Goal: Information Seeking & Learning: Learn about a topic

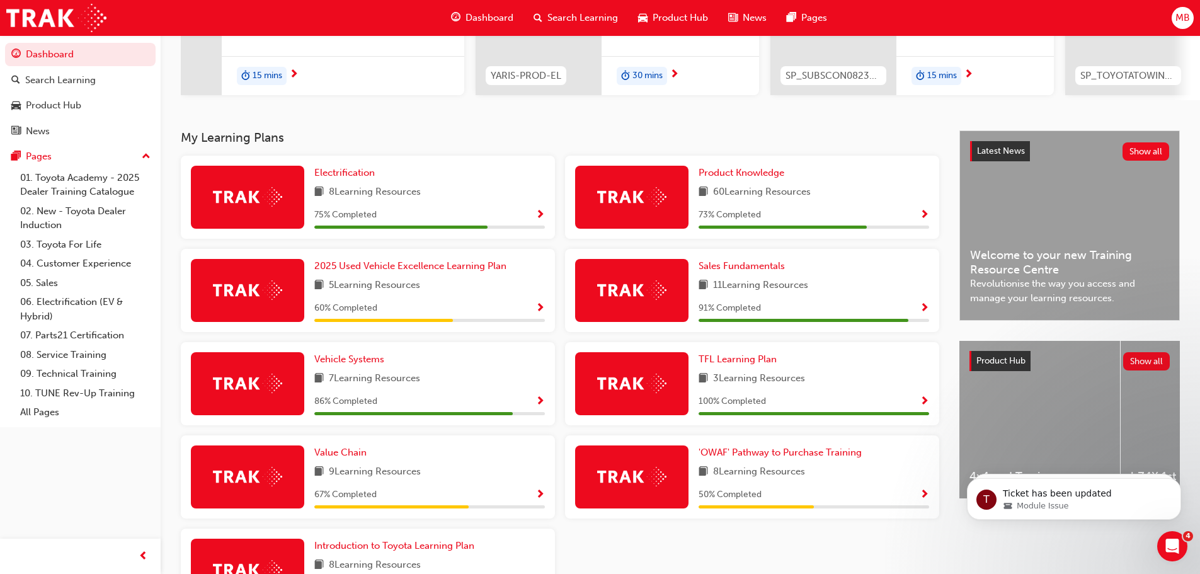
scroll to position [252, 0]
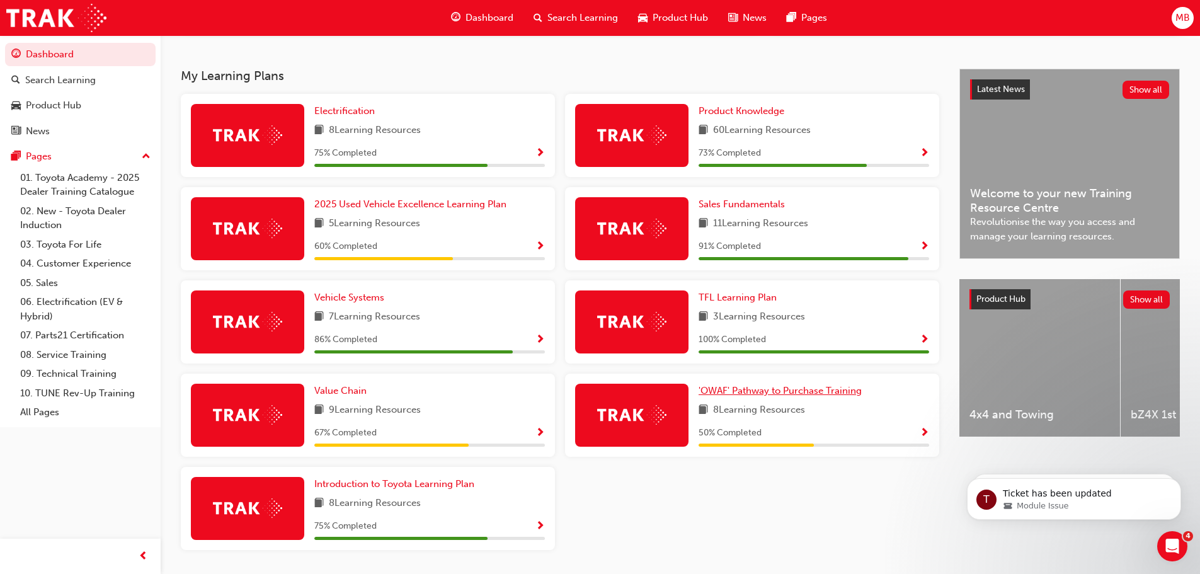
click at [799, 396] on span "'OWAF' Pathway to Purchase Training" at bounding box center [779, 390] width 163 height 11
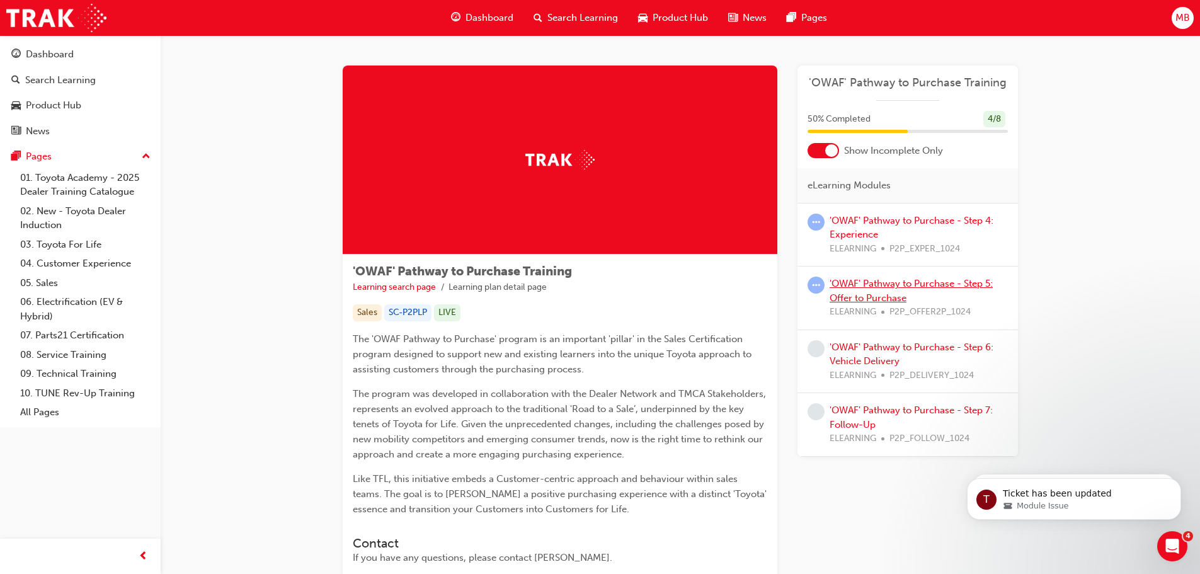
click at [898, 287] on link "'OWAF' Pathway to Purchase - Step 5: Offer to Purchase" at bounding box center [910, 291] width 163 height 26
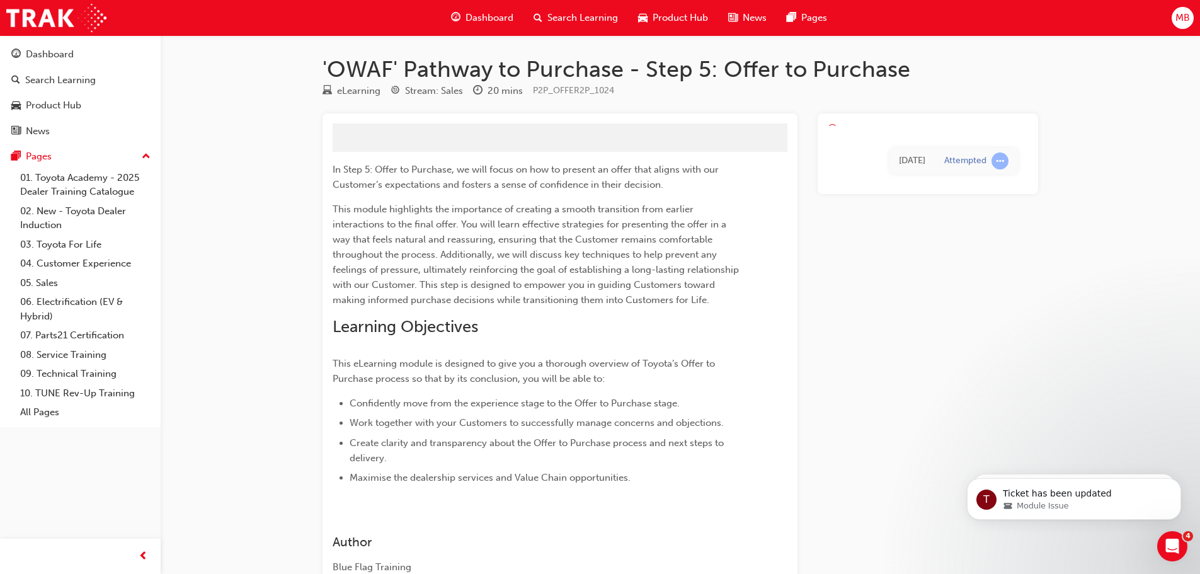
drag, startPoint x: 898, startPoint y: 287, endPoint x: 868, endPoint y: 283, distance: 29.8
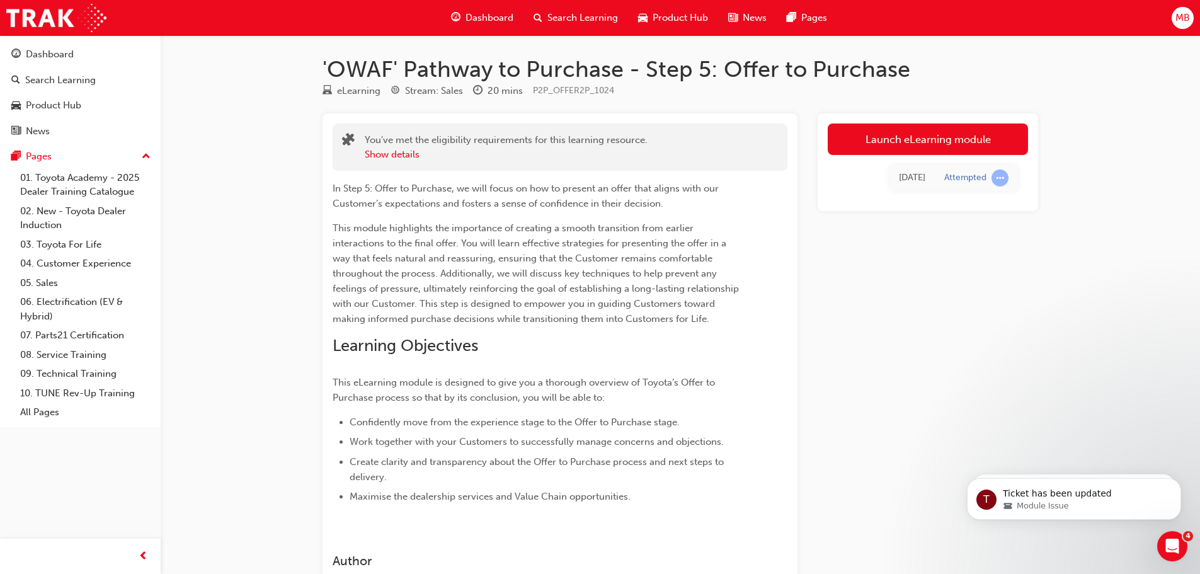
drag, startPoint x: 868, startPoint y: 283, endPoint x: 795, endPoint y: 190, distance: 118.8
click at [768, 209] on div "In Step 5: Offer to Purchase, we will focus on how to present an offer that ali…" at bounding box center [560, 337] width 455 height 333
click at [887, 151] on link "Launch eLearning module" at bounding box center [928, 138] width 200 height 31
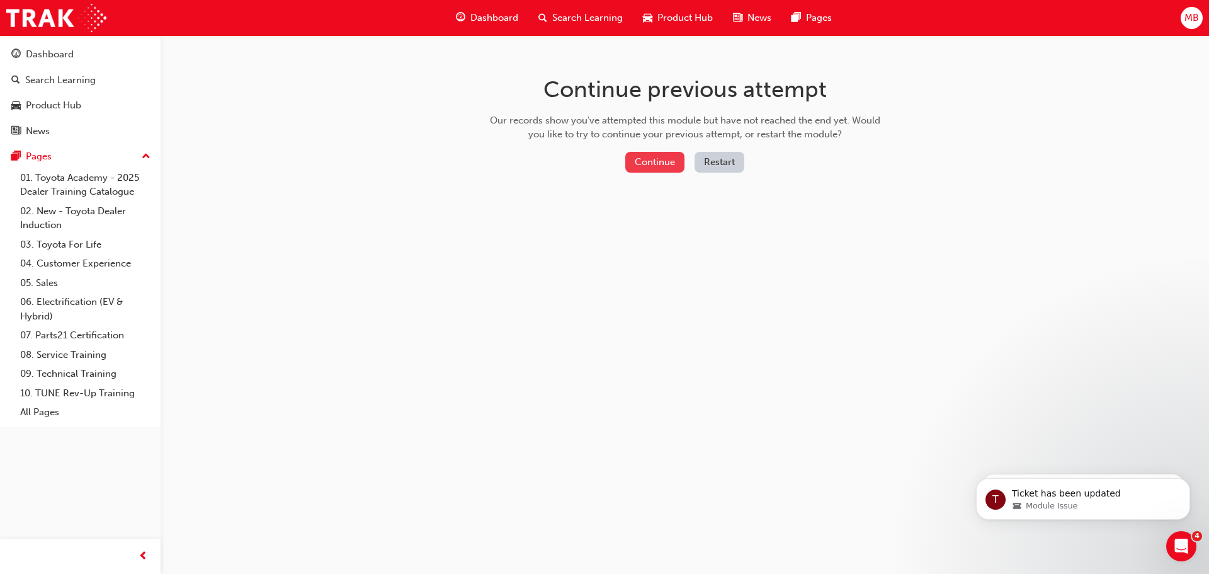
click at [673, 165] on button "Continue" at bounding box center [654, 162] width 59 height 21
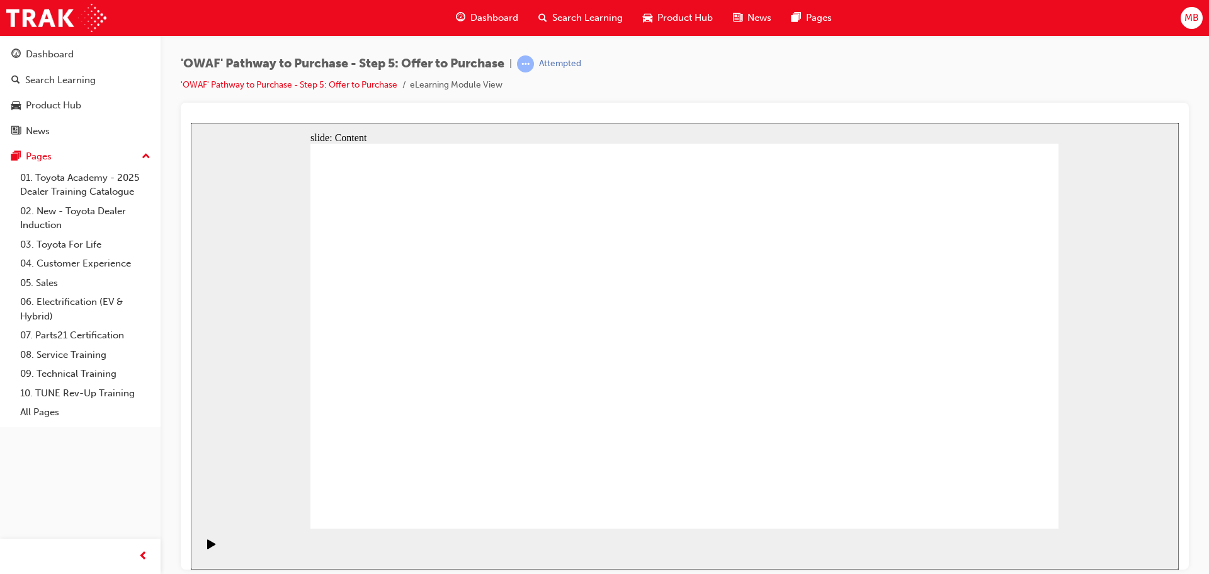
drag, startPoint x: 799, startPoint y: 255, endPoint x: 763, endPoint y: 265, distance: 37.3
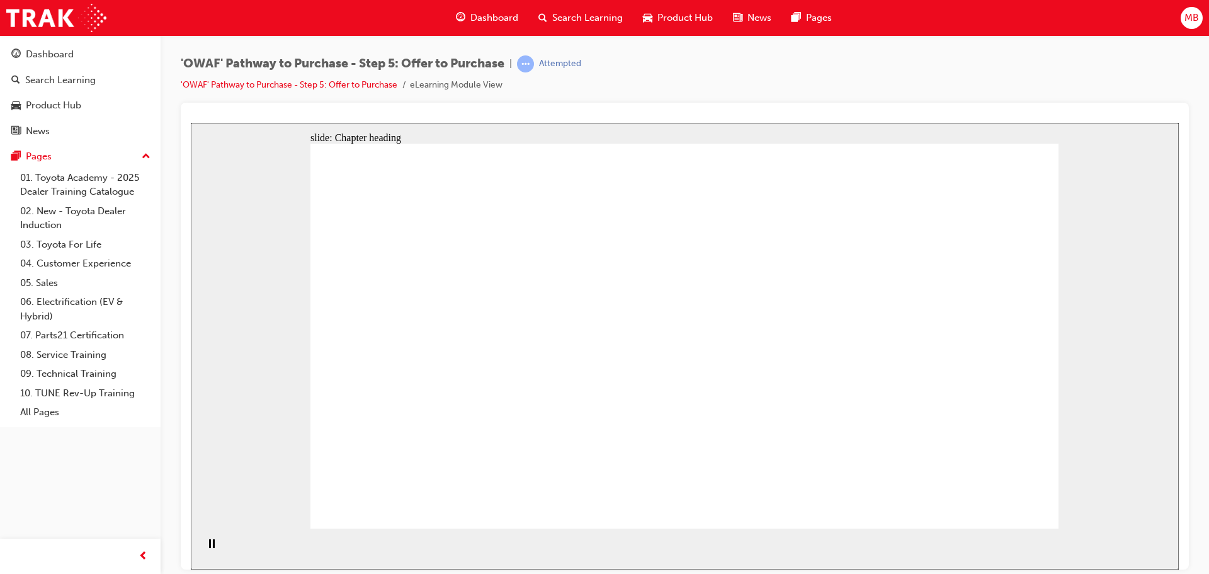
drag, startPoint x: 763, startPoint y: 270, endPoint x: 772, endPoint y: 270, distance: 9.5
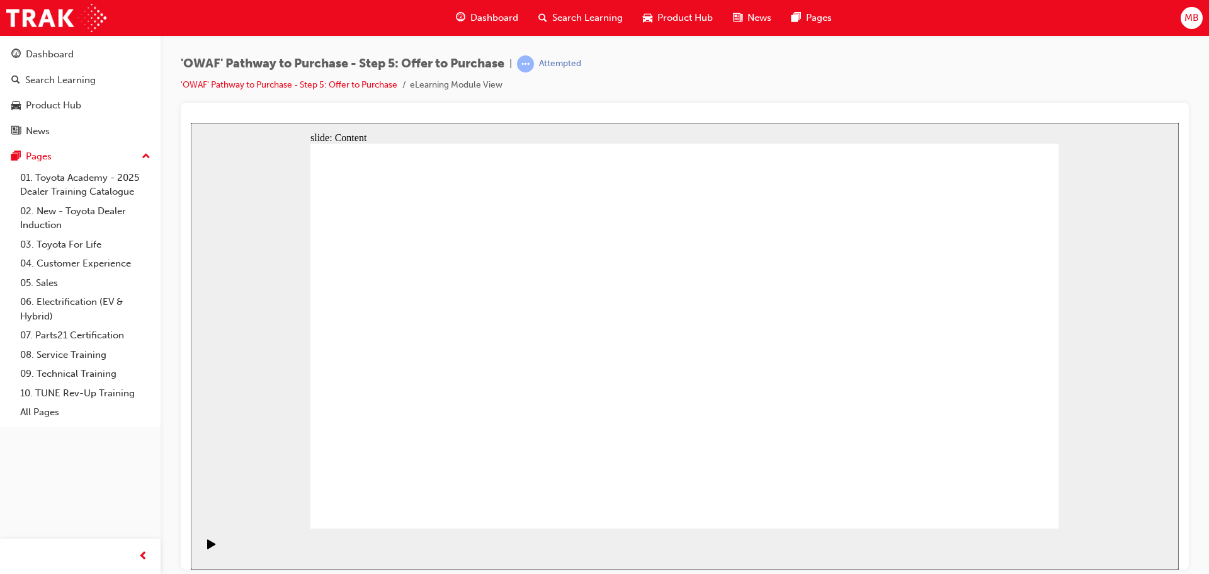
drag, startPoint x: 735, startPoint y: 294, endPoint x: 727, endPoint y: 291, distance: 8.2
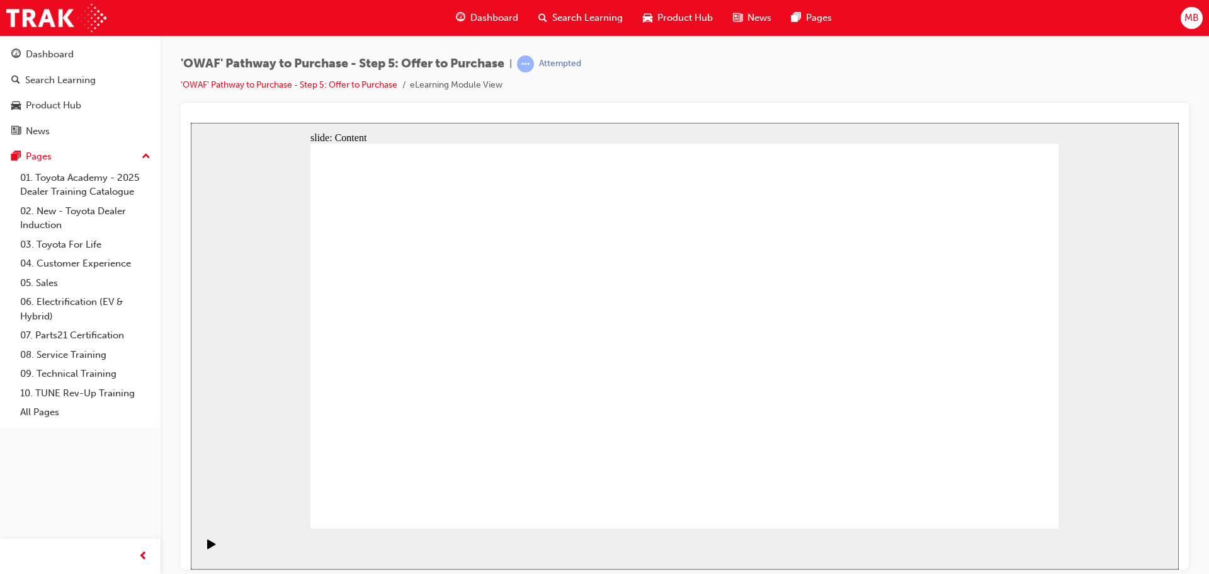
drag, startPoint x: 875, startPoint y: 272, endPoint x: 919, endPoint y: 268, distance: 44.9
drag, startPoint x: 601, startPoint y: 253, endPoint x: 631, endPoint y: 252, distance: 29.6
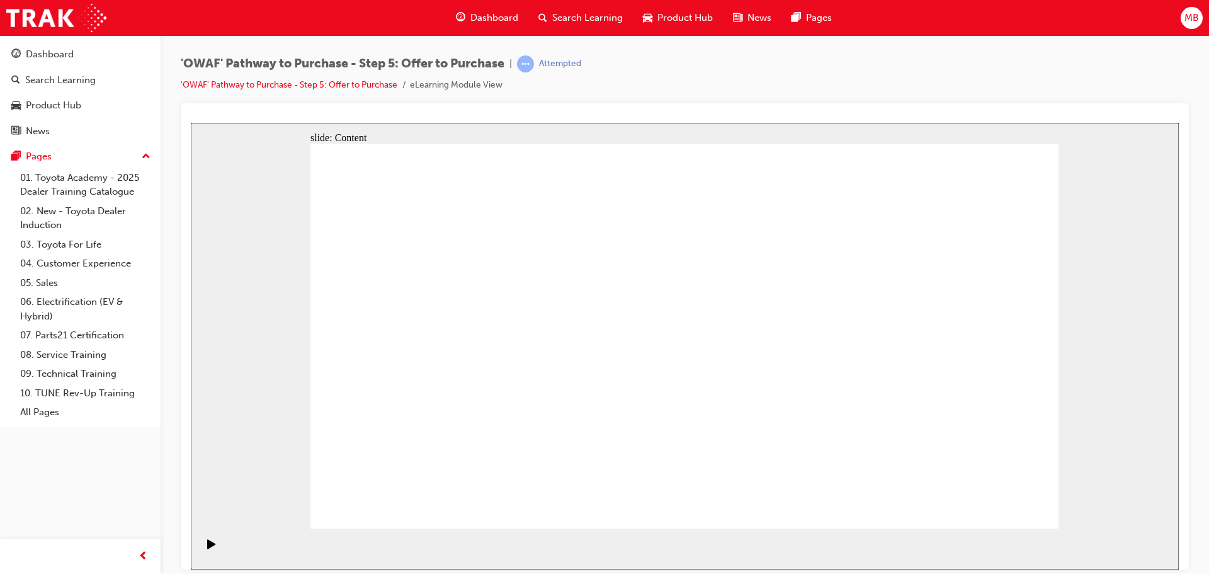
drag, startPoint x: 720, startPoint y: 278, endPoint x: 759, endPoint y: 279, distance: 39.1
drag, startPoint x: 794, startPoint y: 271, endPoint x: 826, endPoint y: 270, distance: 31.5
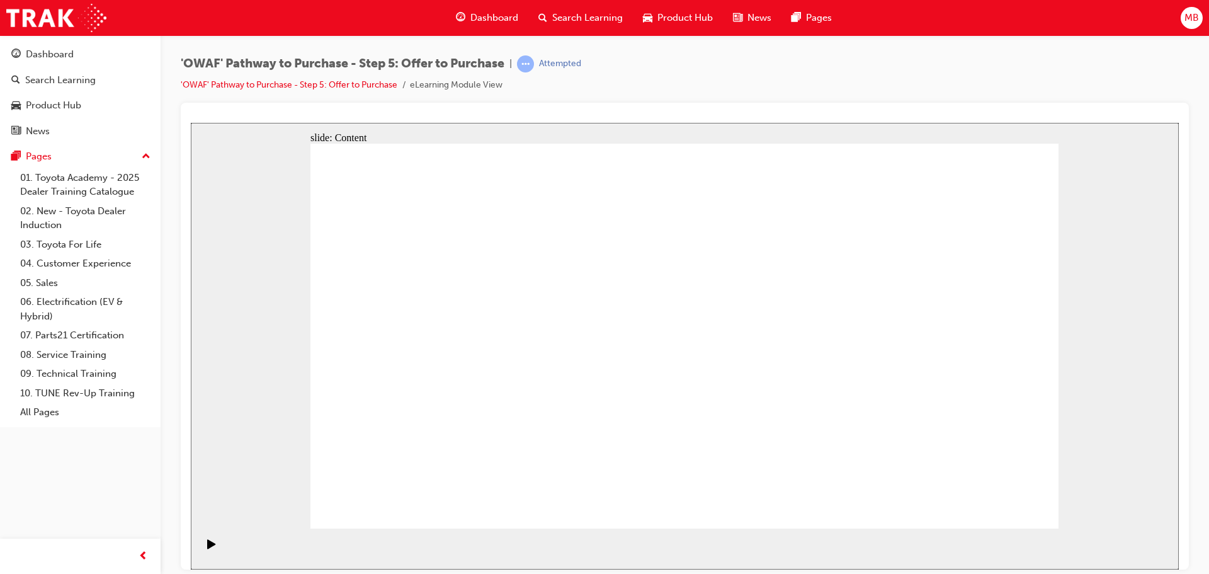
click at [1059, 151] on div "slide: Content Rectangle 1 close_white.png Rectangle 2 RESOURCES No resources a…" at bounding box center [685, 345] width 988 height 447
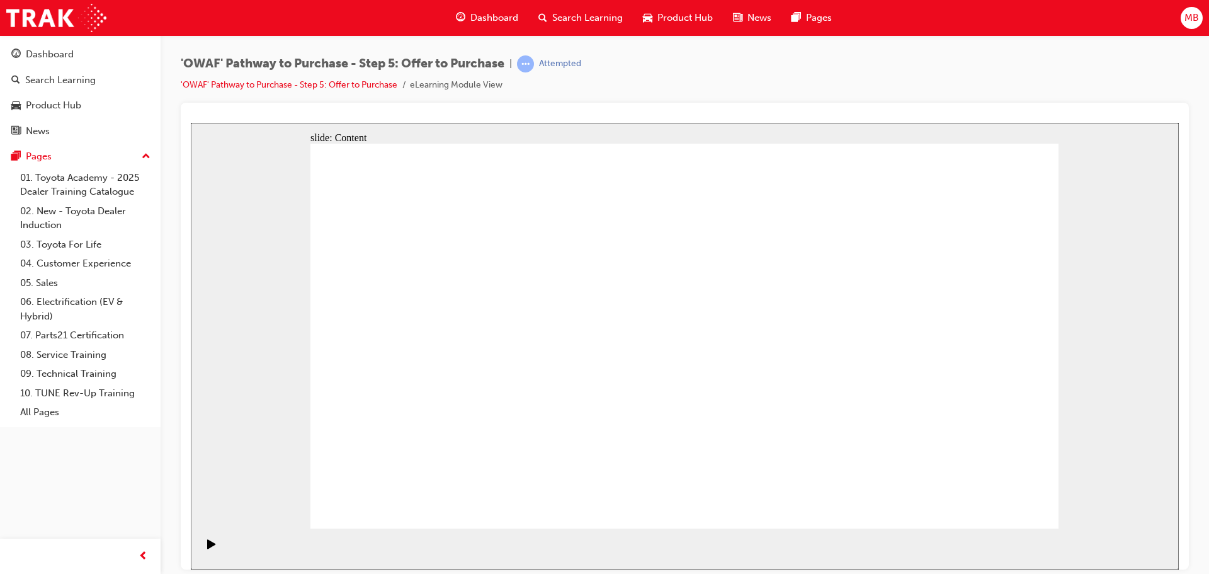
drag, startPoint x: 826, startPoint y: 260, endPoint x: 811, endPoint y: 258, distance: 15.3
drag, startPoint x: 709, startPoint y: 257, endPoint x: 689, endPoint y: 266, distance: 21.7
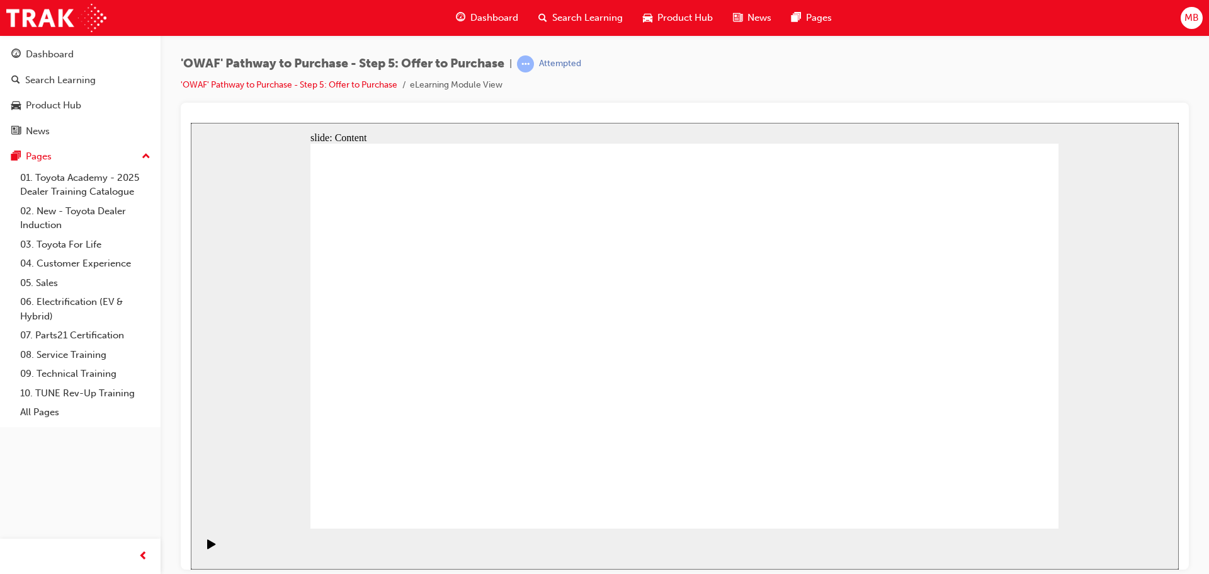
drag, startPoint x: 616, startPoint y: 265, endPoint x: 637, endPoint y: 265, distance: 20.8
drag, startPoint x: 688, startPoint y: 271, endPoint x: 552, endPoint y: 332, distance: 148.5
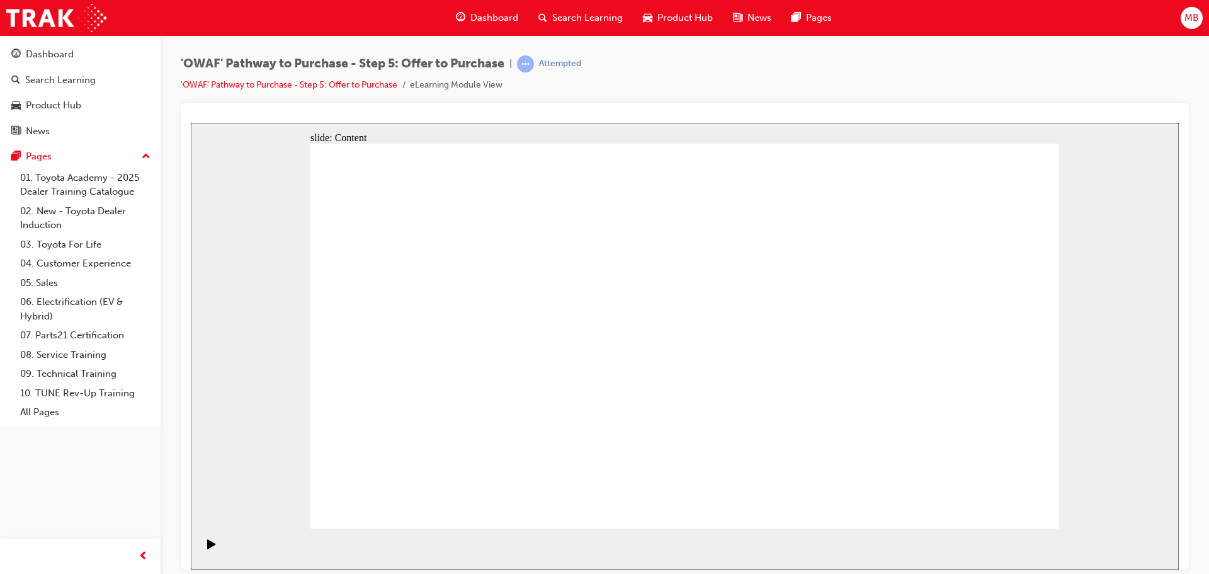
drag, startPoint x: 906, startPoint y: 254, endPoint x: 916, endPoint y: 275, distance: 22.5
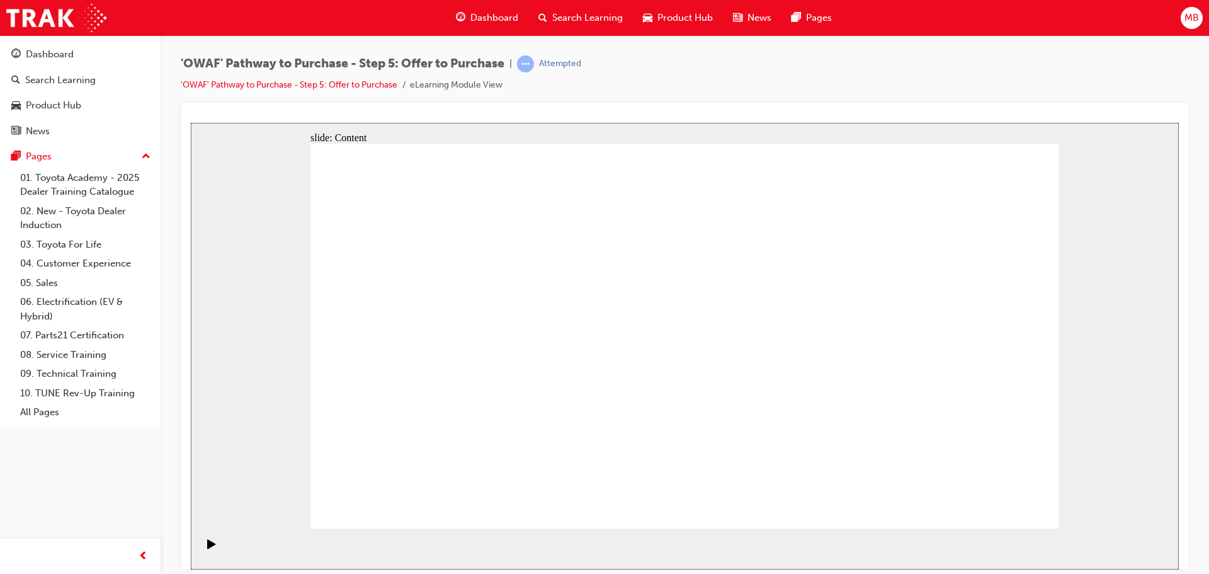
drag, startPoint x: 989, startPoint y: 255, endPoint x: 969, endPoint y: 294, distance: 44.2
drag, startPoint x: 408, startPoint y: 506, endPoint x: 370, endPoint y: 498, distance: 38.7
click at [212, 544] on icon "Play (Ctrl+Alt+P)" at bounding box center [211, 543] width 9 height 10
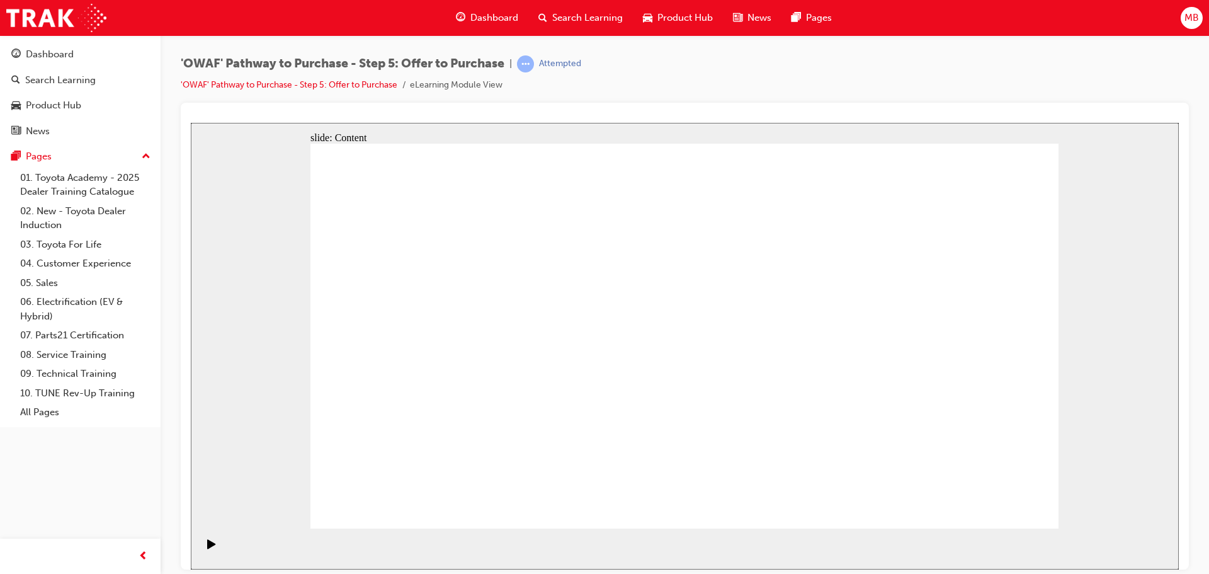
radio input "true"
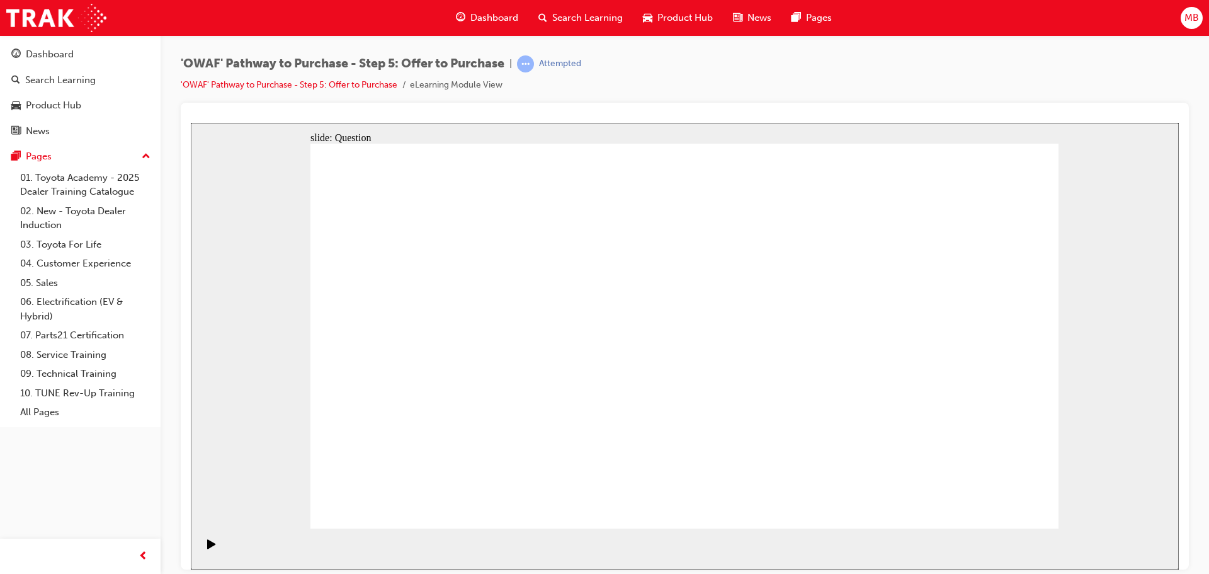
radio input "true"
radio input "false"
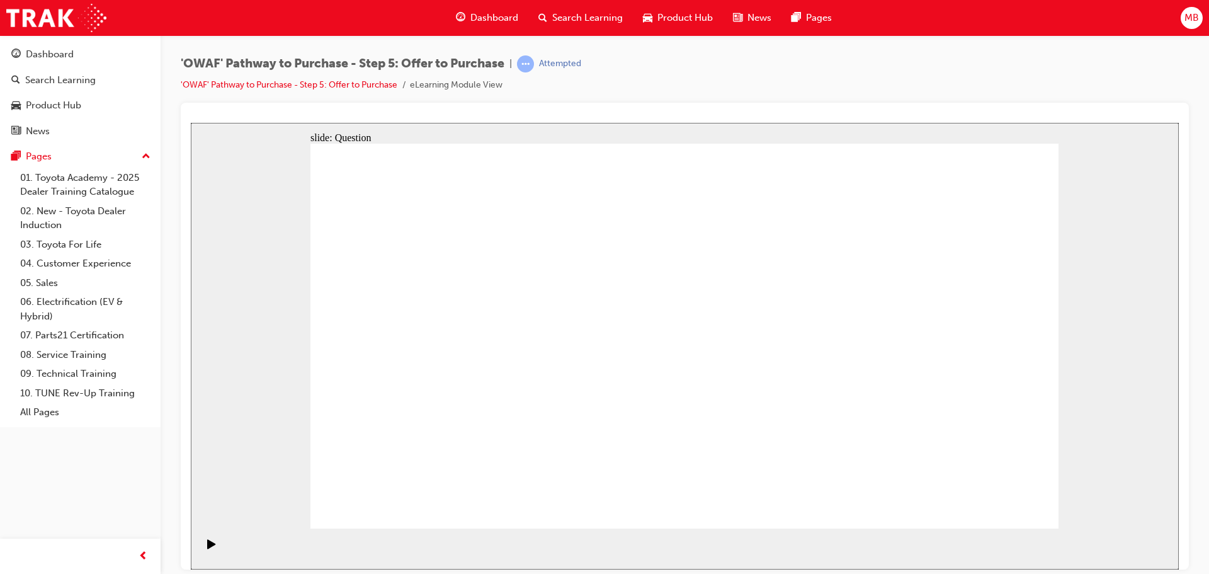
radio input "true"
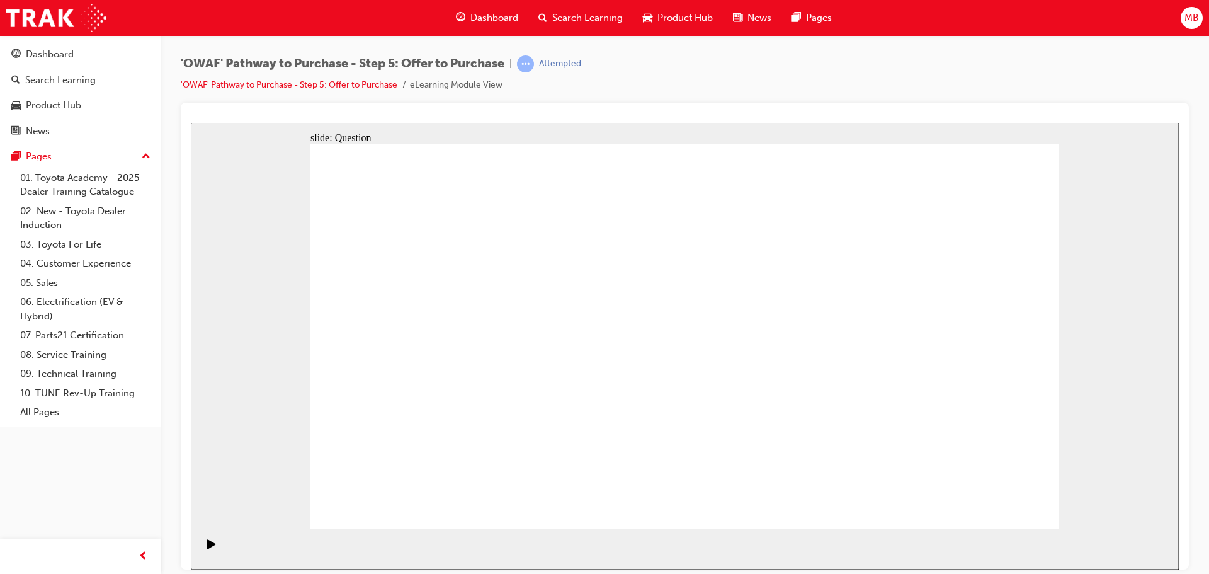
radio input "false"
radio input "true"
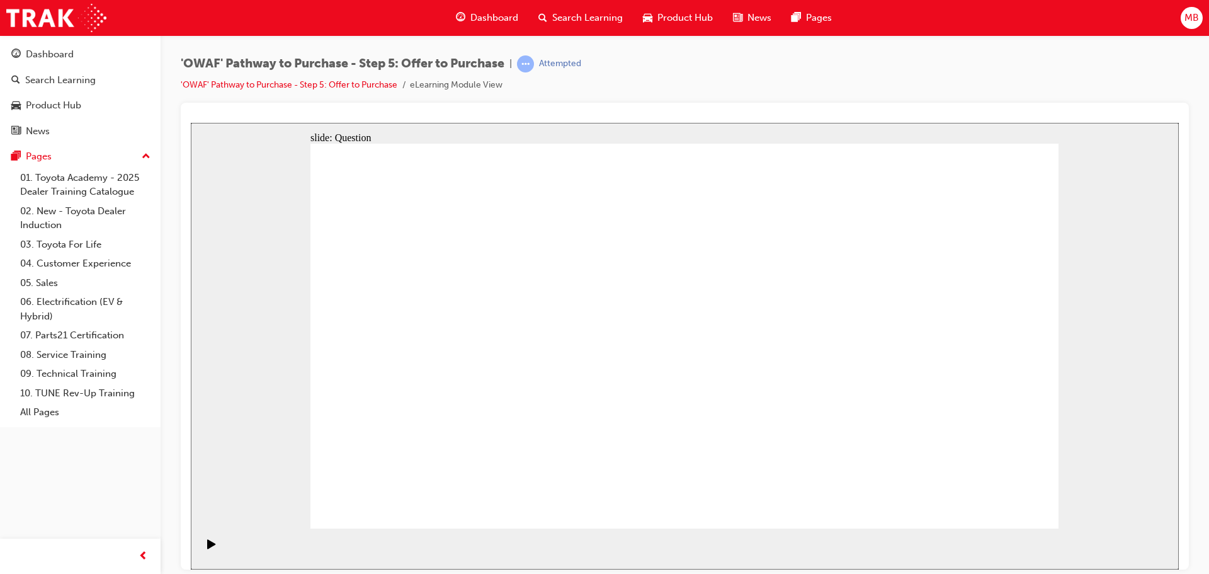
radio input "true"
radio input "false"
radio input "true"
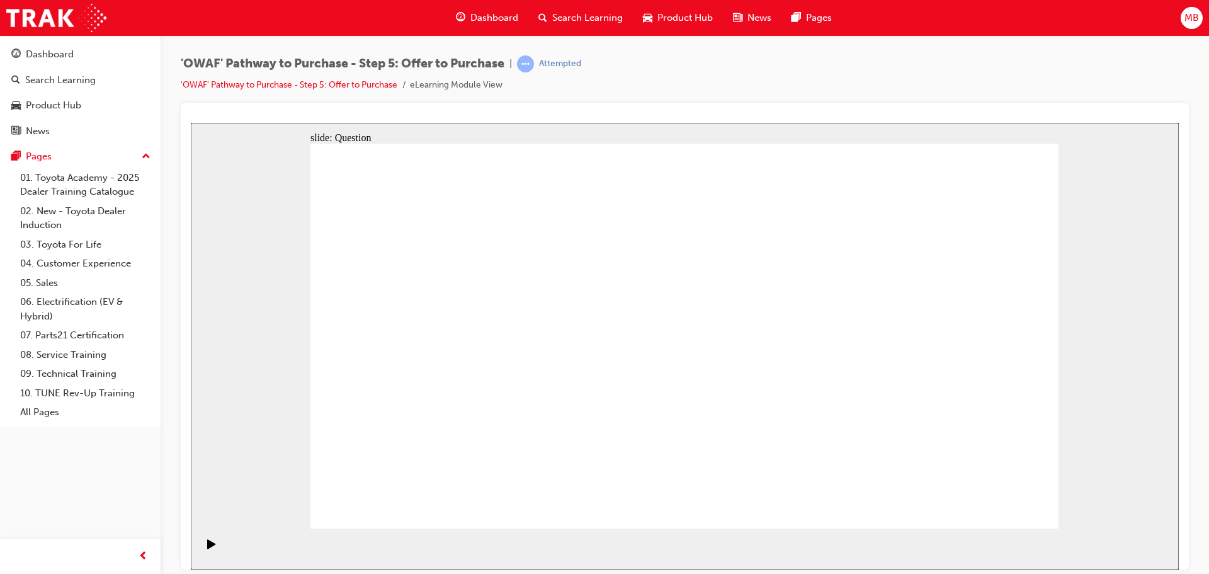
radio input "true"
drag, startPoint x: 958, startPoint y: 315, endPoint x: 442, endPoint y: 399, distance: 522.6
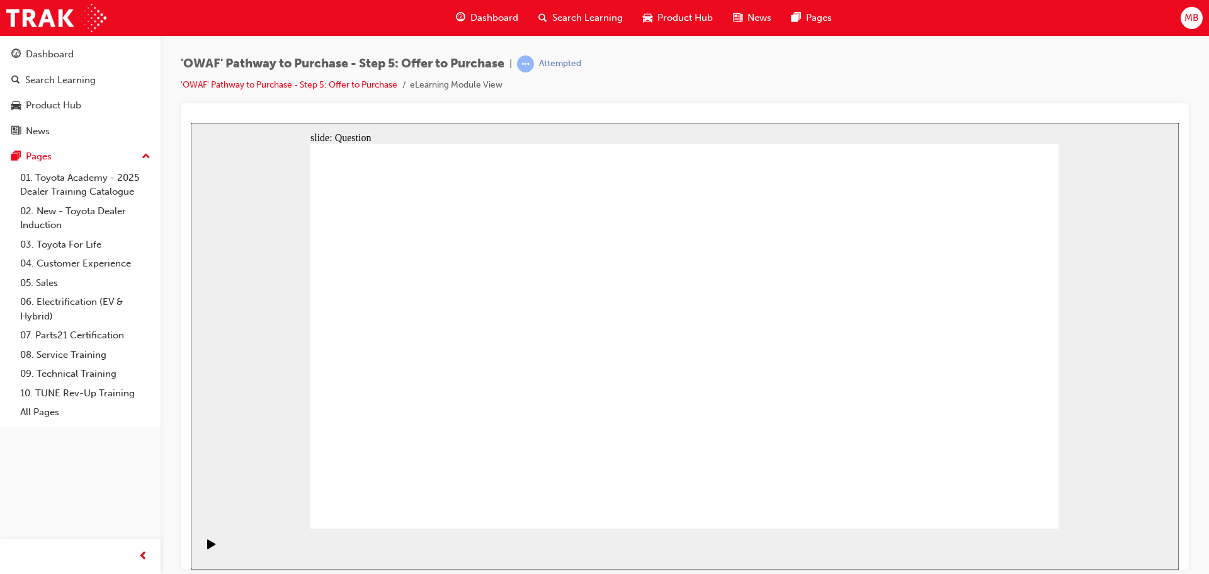
drag, startPoint x: 819, startPoint y: 320, endPoint x: 586, endPoint y: 409, distance: 248.8
drag, startPoint x: 609, startPoint y: 315, endPoint x: 627, endPoint y: 307, distance: 19.2
drag, startPoint x: 512, startPoint y: 315, endPoint x: 498, endPoint y: 315, distance: 13.9
drag, startPoint x: 620, startPoint y: 306, endPoint x: 739, endPoint y: 409, distance: 158.1
drag, startPoint x: 398, startPoint y: 312, endPoint x: 916, endPoint y: 411, distance: 527.5
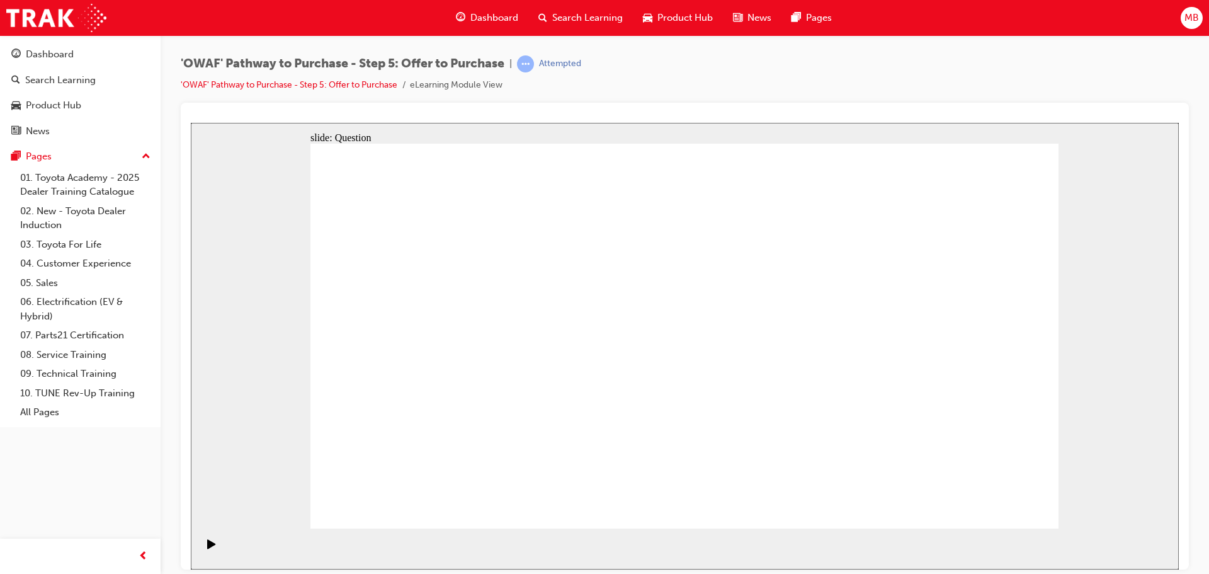
drag, startPoint x: 603, startPoint y: 316, endPoint x: 608, endPoint y: 320, distance: 6.8
drag, startPoint x: 412, startPoint y: 323, endPoint x: 902, endPoint y: 423, distance: 500.7
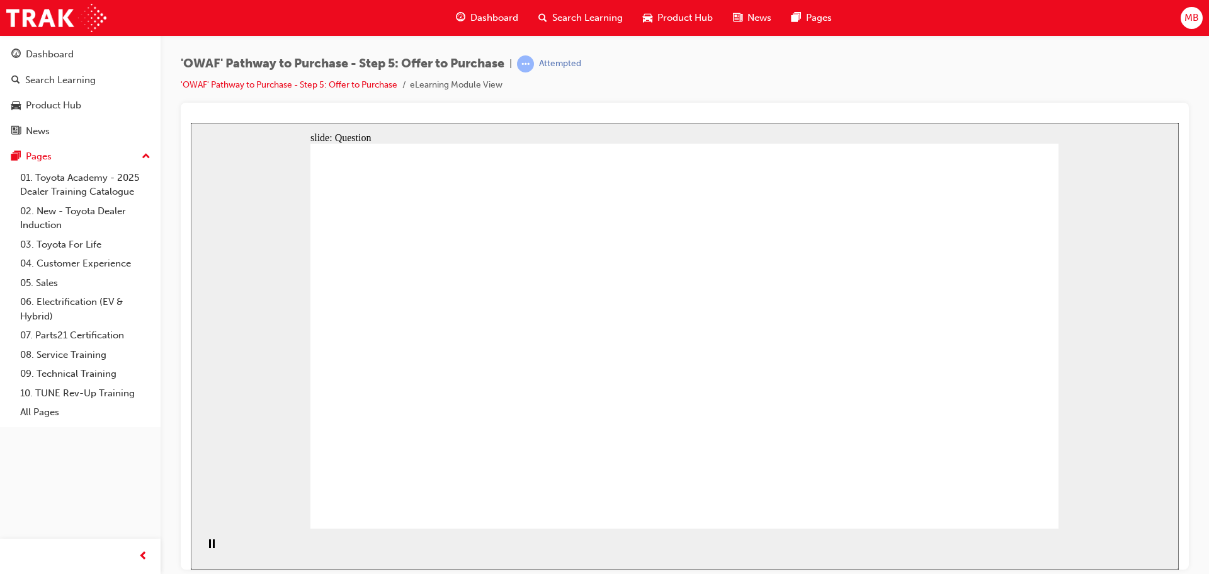
drag, startPoint x: 777, startPoint y: 320, endPoint x: 430, endPoint y: 355, distance: 348.7
drag, startPoint x: 456, startPoint y: 349, endPoint x: 425, endPoint y: 310, distance: 49.3
drag, startPoint x: 794, startPoint y: 362, endPoint x: 433, endPoint y: 351, distance: 361.0
drag, startPoint x: 741, startPoint y: 421, endPoint x: 423, endPoint y: 403, distance: 319.2
drag, startPoint x: 921, startPoint y: 318, endPoint x: 754, endPoint y: 375, distance: 176.9
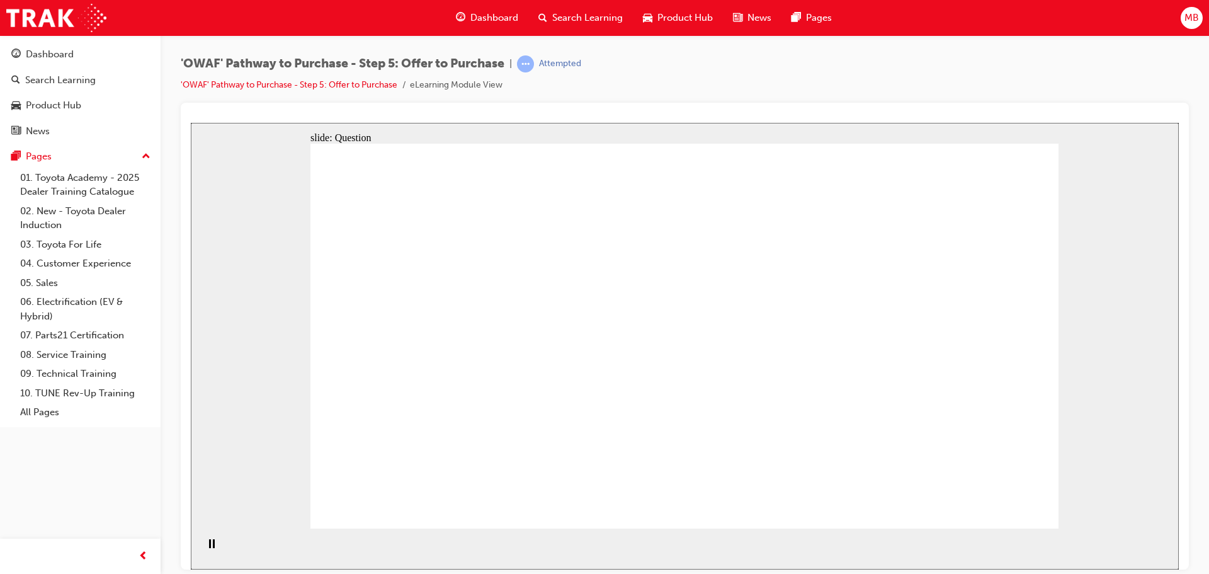
drag, startPoint x: 922, startPoint y: 380, endPoint x: 714, endPoint y: 409, distance: 209.8
drag, startPoint x: 916, startPoint y: 426, endPoint x: 620, endPoint y: 424, distance: 296.0
drag, startPoint x: 355, startPoint y: 375, endPoint x: 360, endPoint y: 379, distance: 6.5
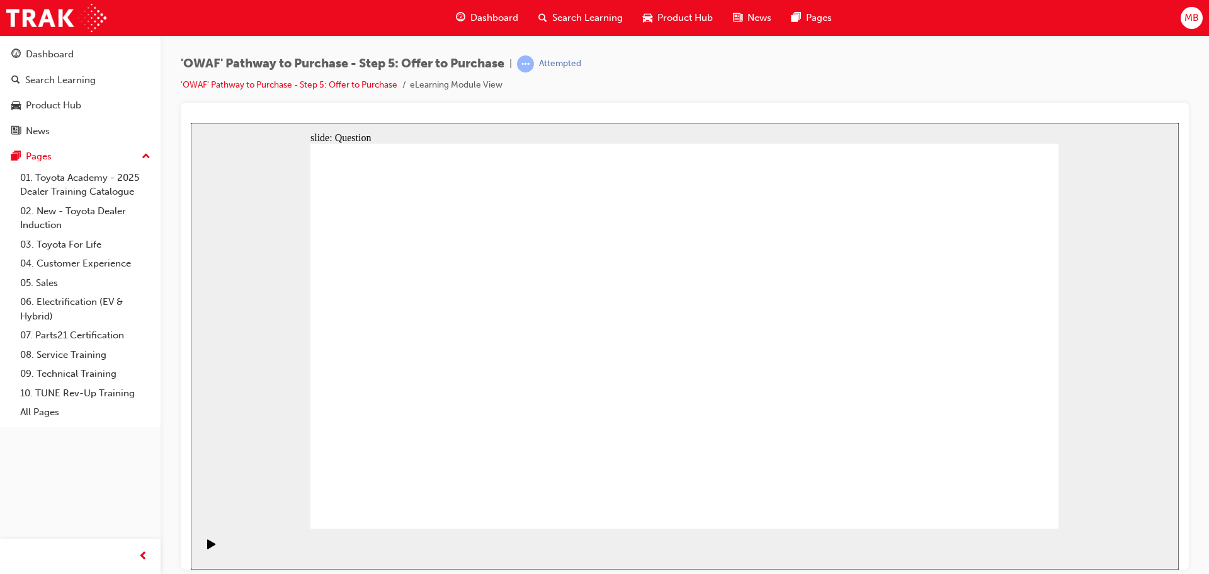
checkbox input "true"
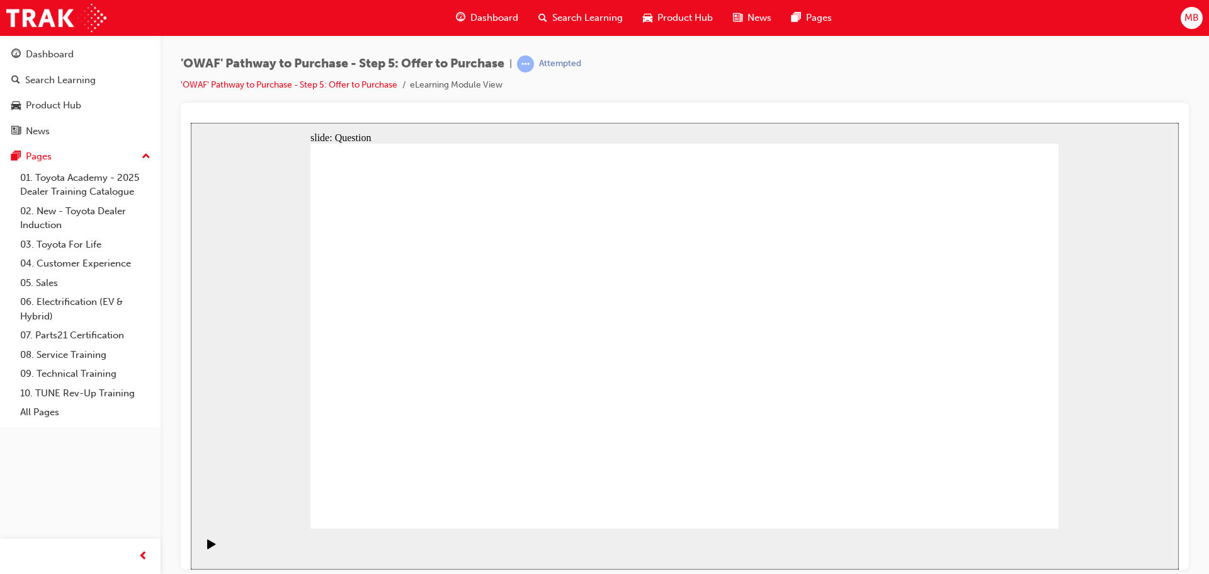
checkbox input "true"
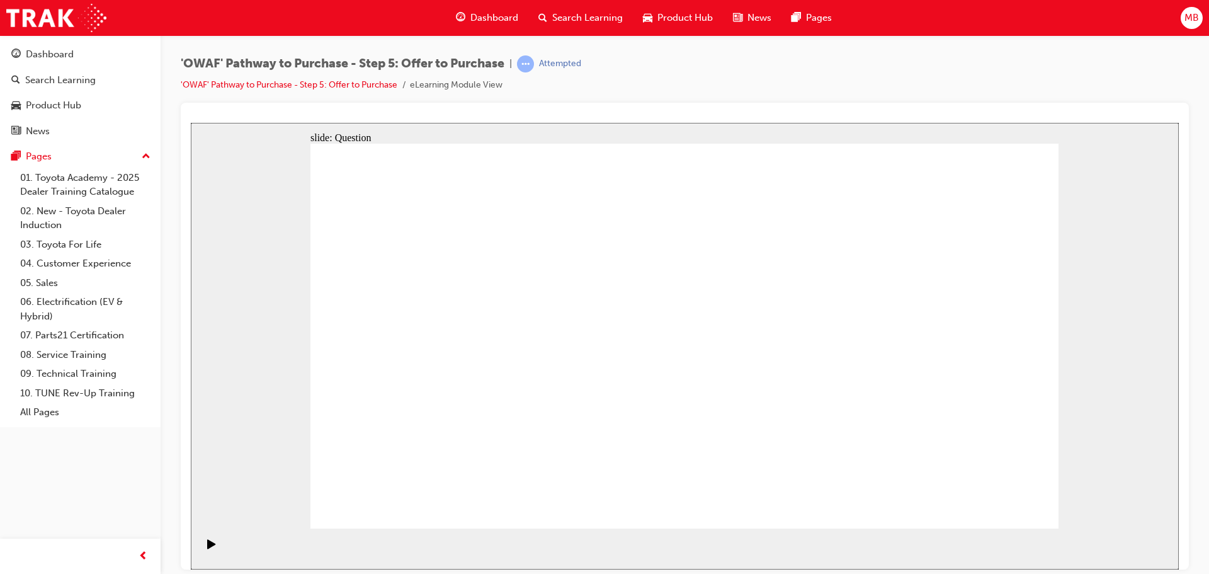
checkbox input "true"
radio input "true"
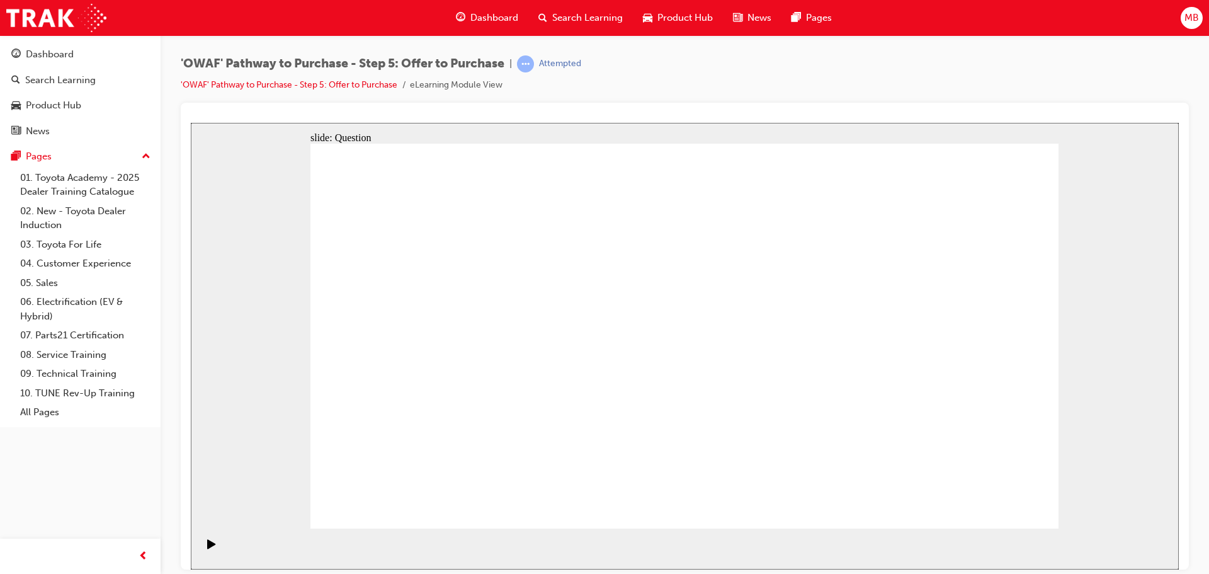
radio input "false"
radio input "true"
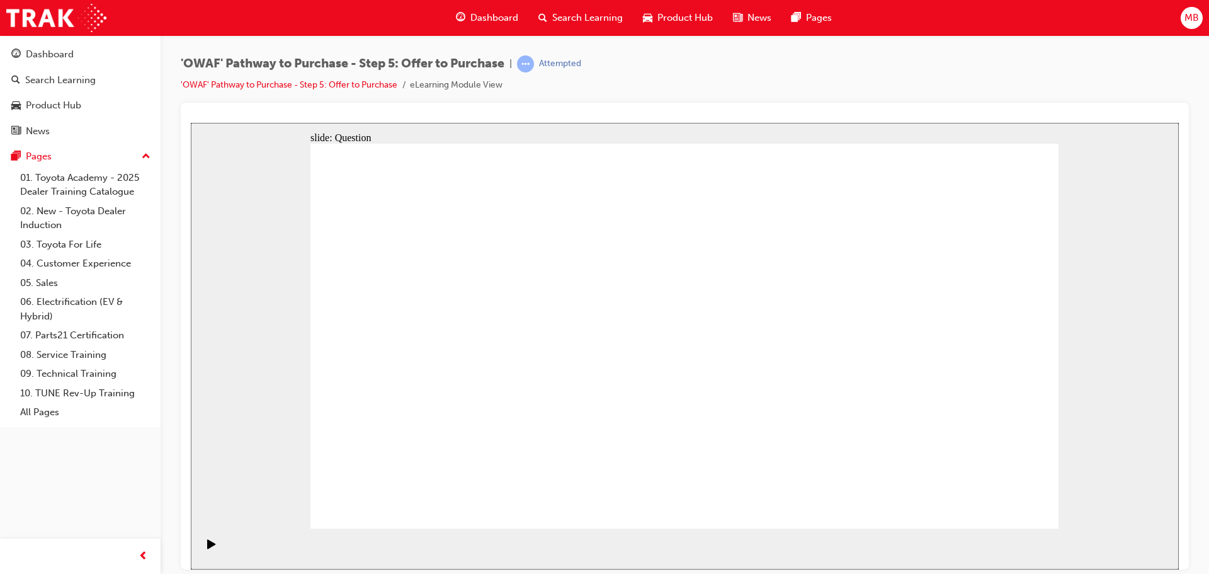
radio input "true"
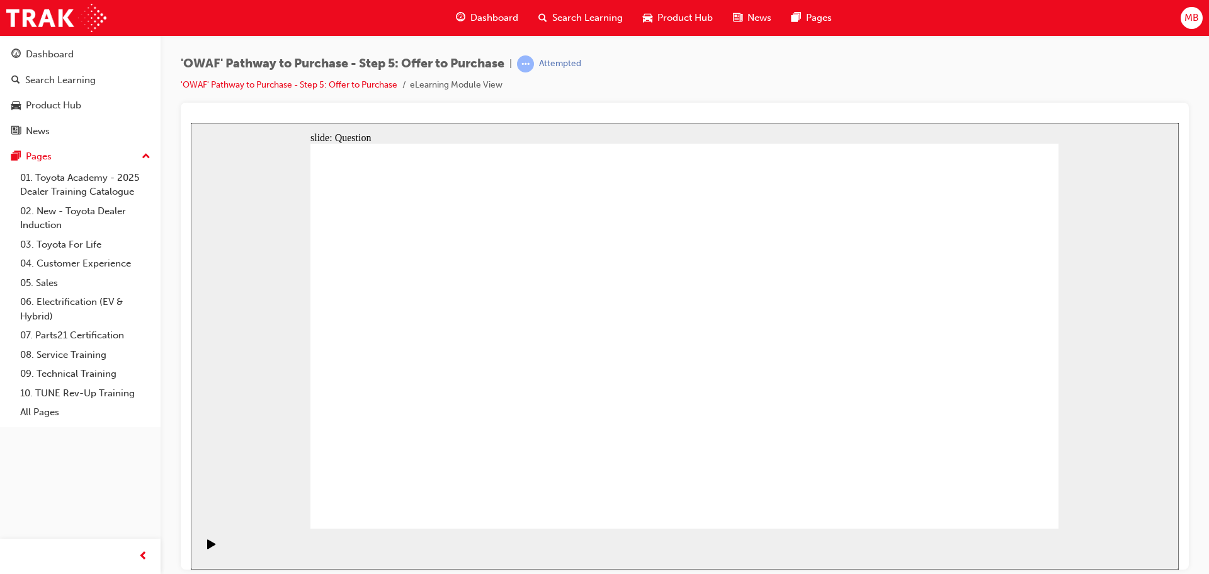
radio input "true"
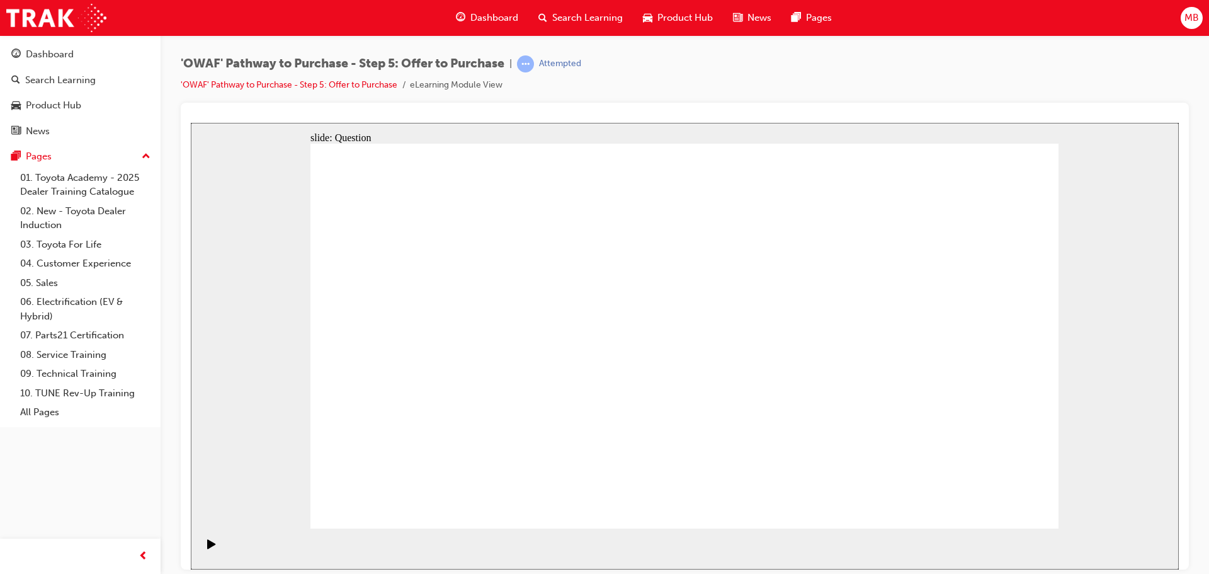
drag, startPoint x: 938, startPoint y: 316, endPoint x: 426, endPoint y: 411, distance: 520.2
drag, startPoint x: 874, startPoint y: 320, endPoint x: 653, endPoint y: 414, distance: 240.4
drag, startPoint x: 406, startPoint y: 316, endPoint x: 763, endPoint y: 412, distance: 370.5
drag, startPoint x: 618, startPoint y: 317, endPoint x: 920, endPoint y: 409, distance: 315.4
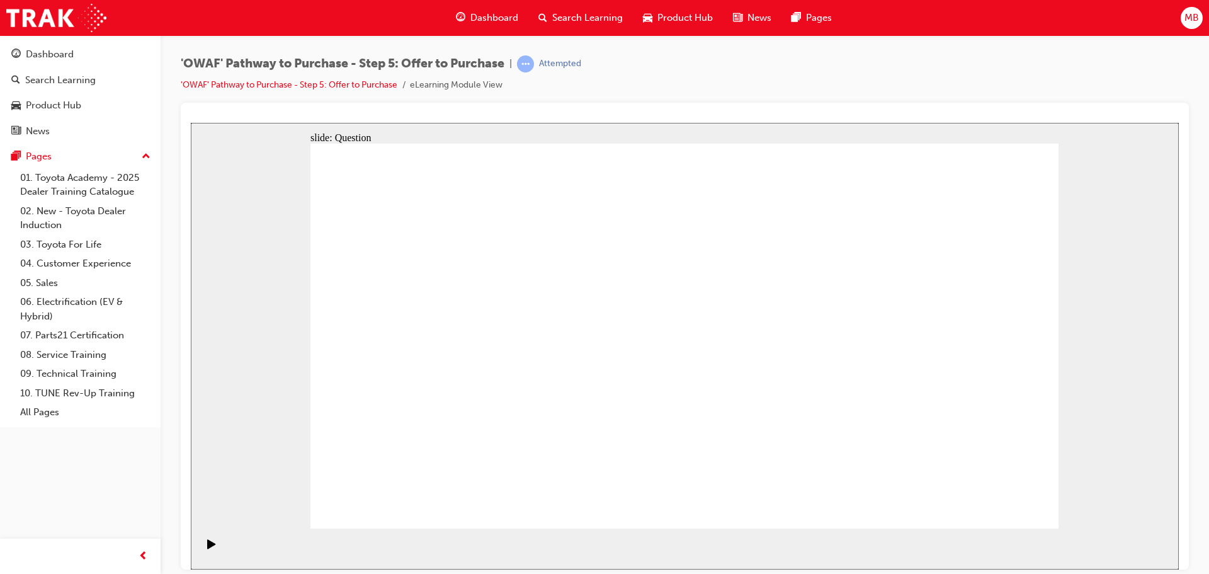
drag, startPoint x: 678, startPoint y: 441, endPoint x: 675, endPoint y: 450, distance: 9.4
drag, startPoint x: 817, startPoint y: 310, endPoint x: 654, endPoint y: 334, distance: 164.9
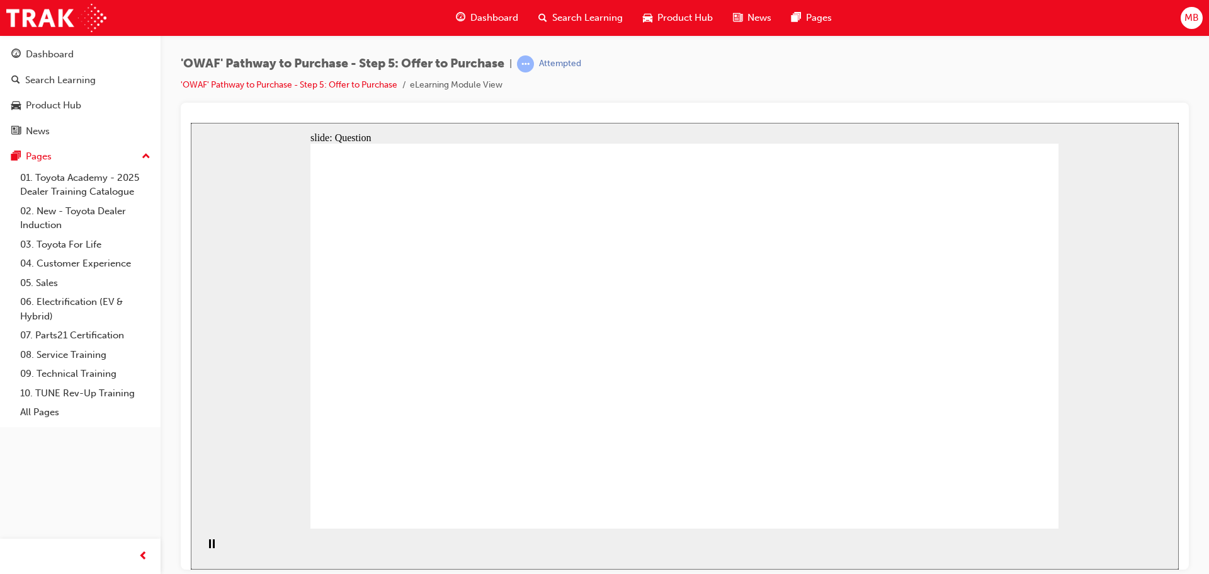
drag, startPoint x: 801, startPoint y: 366, endPoint x: 711, endPoint y: 408, distance: 99.5
drag, startPoint x: 804, startPoint y: 431, endPoint x: 413, endPoint y: 348, distance: 400.6
drag, startPoint x: 930, startPoint y: 312, endPoint x: 507, endPoint y: 380, distance: 428.0
drag, startPoint x: 914, startPoint y: 387, endPoint x: 513, endPoint y: 424, distance: 403.6
drag, startPoint x: 930, startPoint y: 423, endPoint x: 611, endPoint y: 398, distance: 320.3
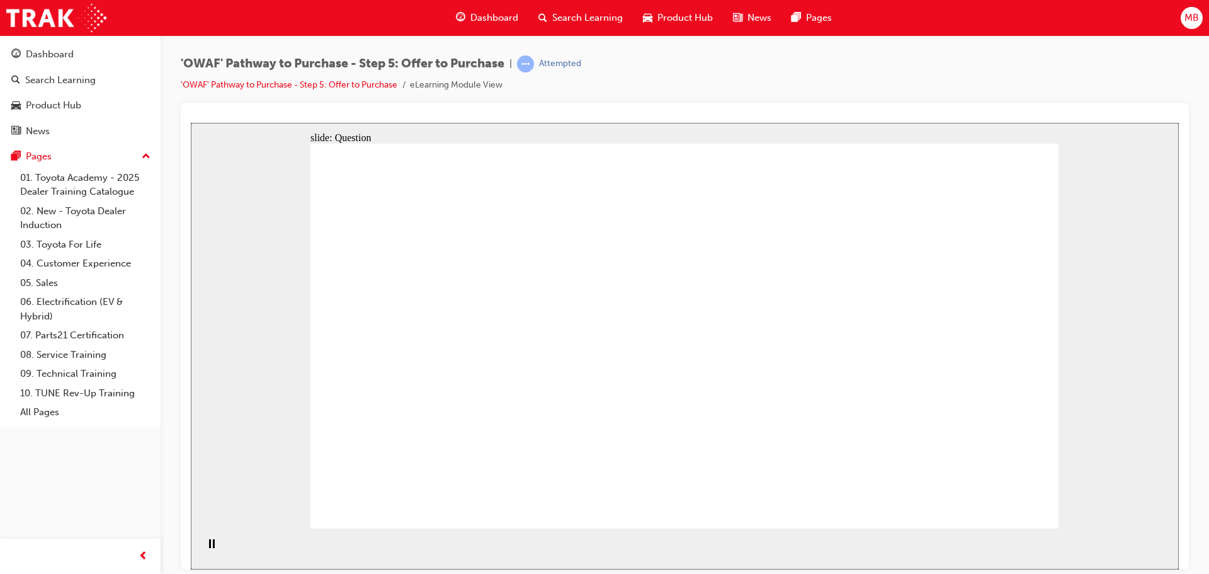
checkbox input "true"
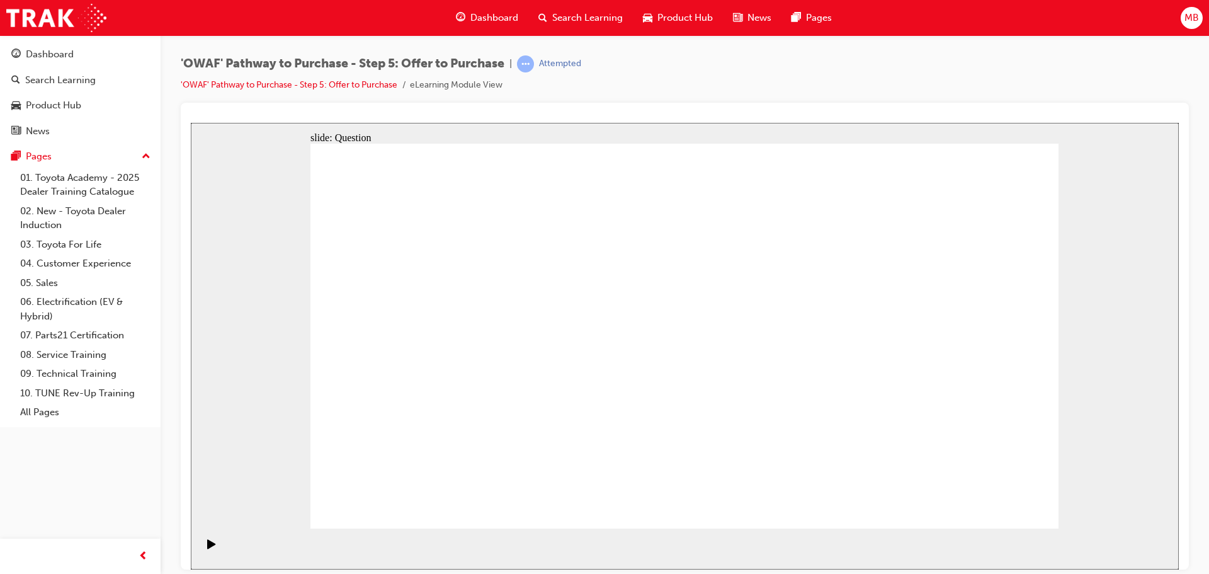
checkbox input "true"
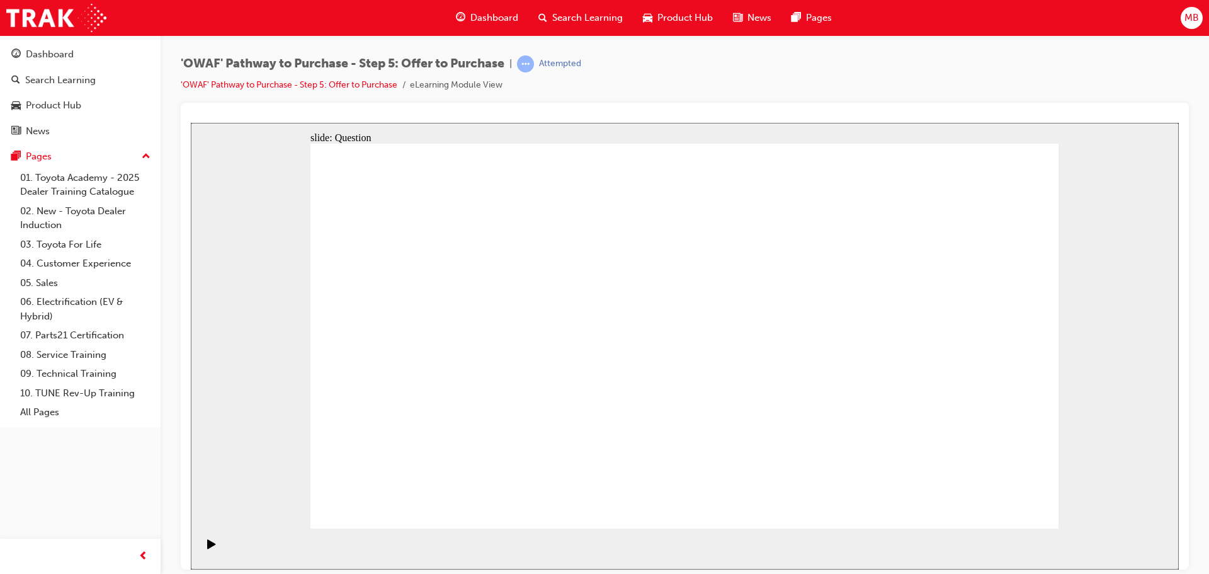
checkbox input "true"
drag, startPoint x: 617, startPoint y: 375, endPoint x: 447, endPoint y: 377, distance: 170.0
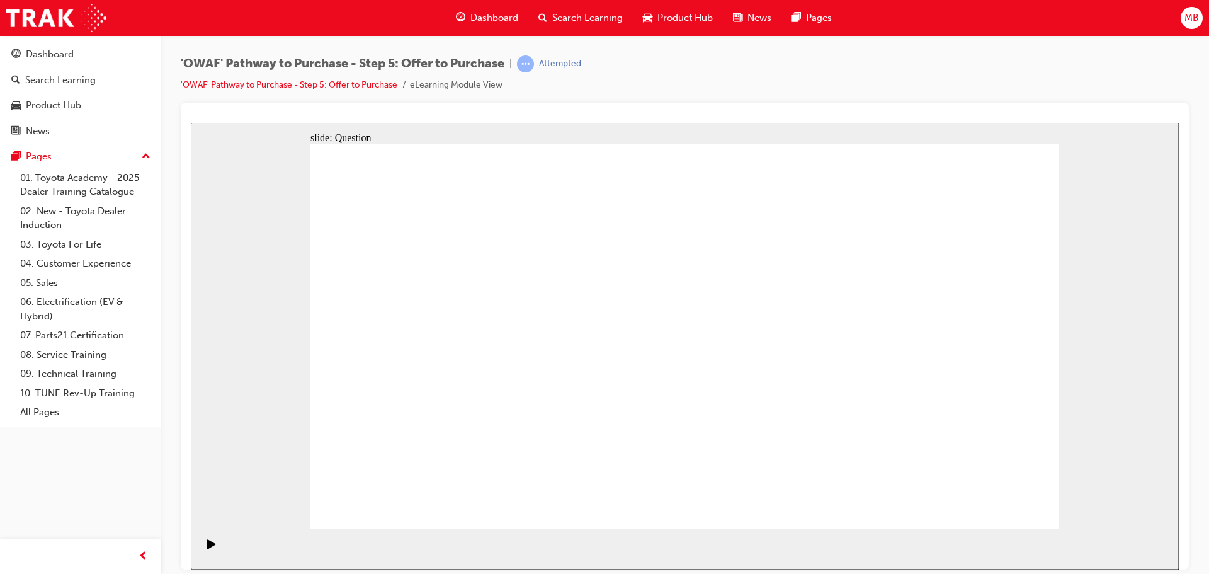
checkbox input "false"
drag, startPoint x: 476, startPoint y: 371, endPoint x: 719, endPoint y: 394, distance: 243.5
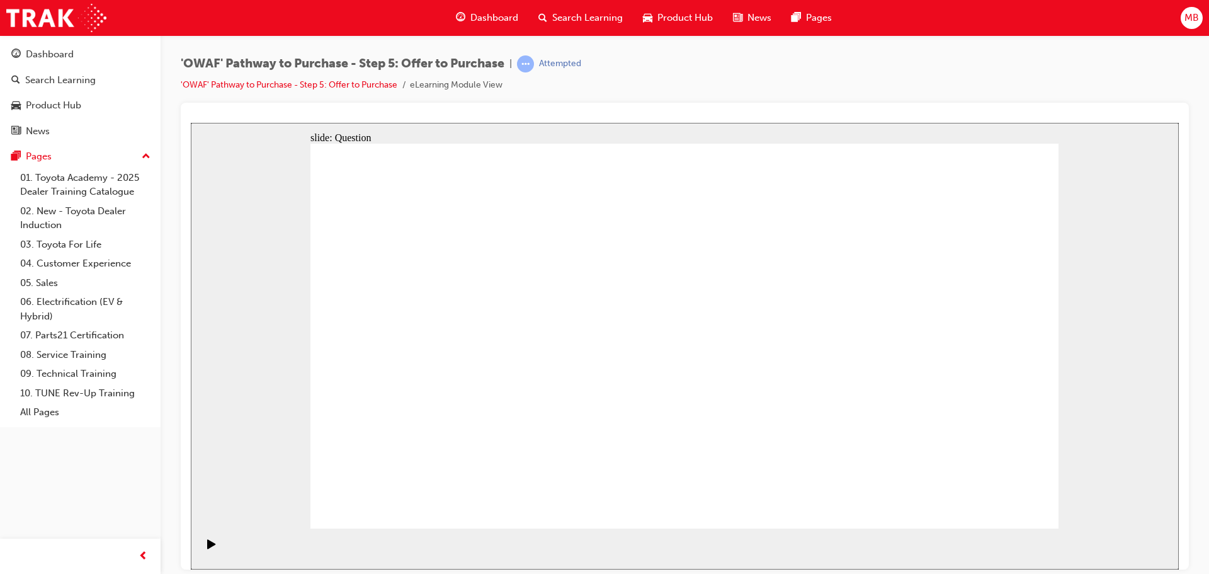
checkbox input "false"
checkbox input "true"
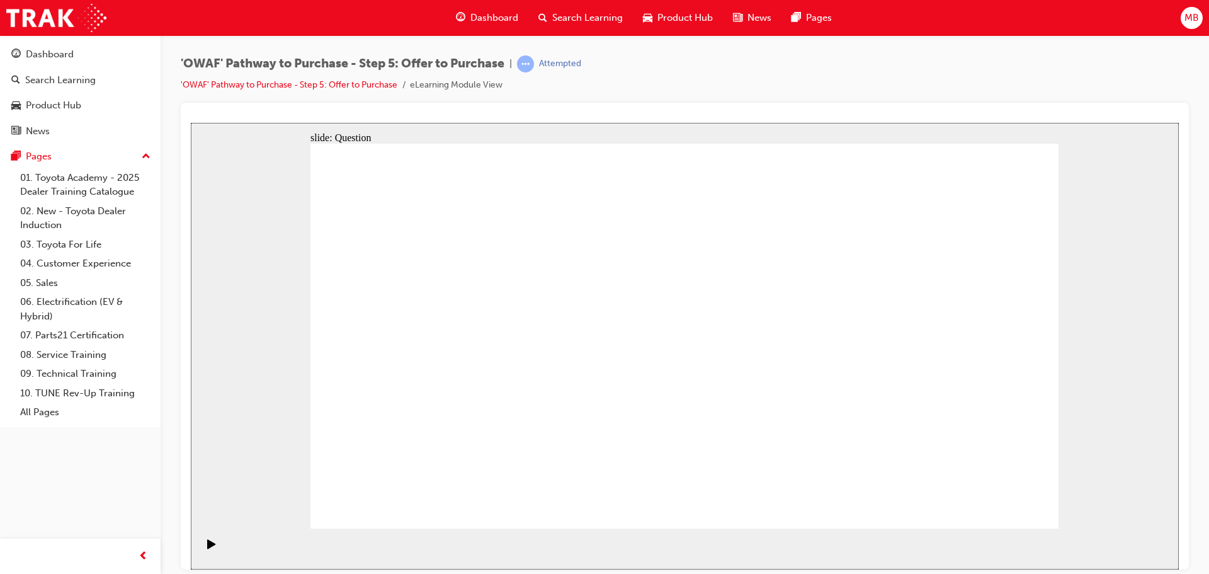
checkbox input "true"
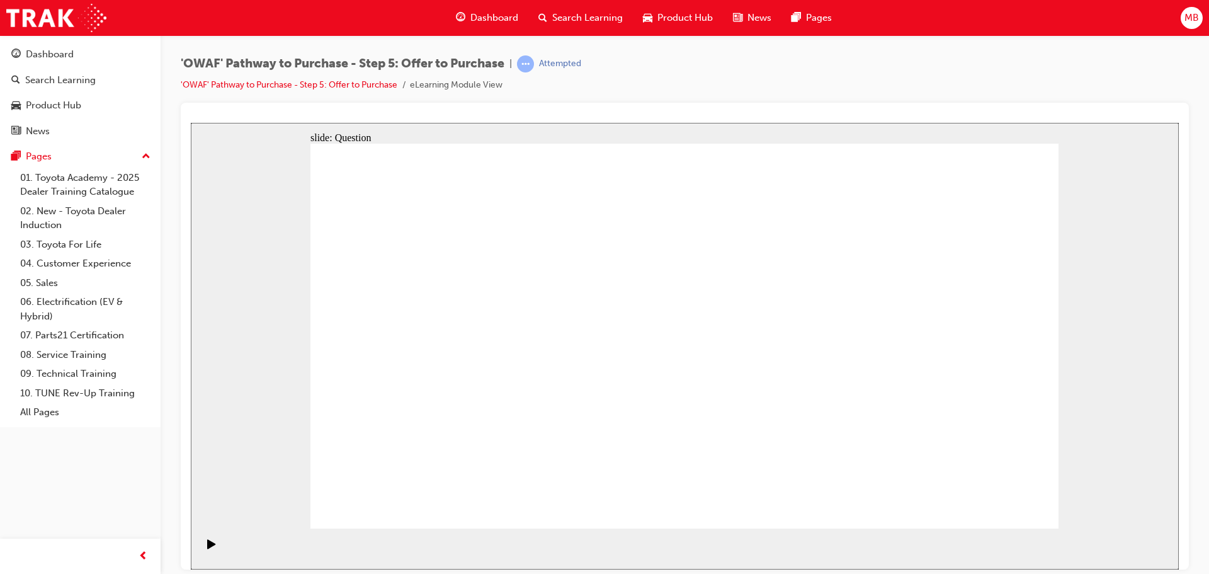
radio input "true"
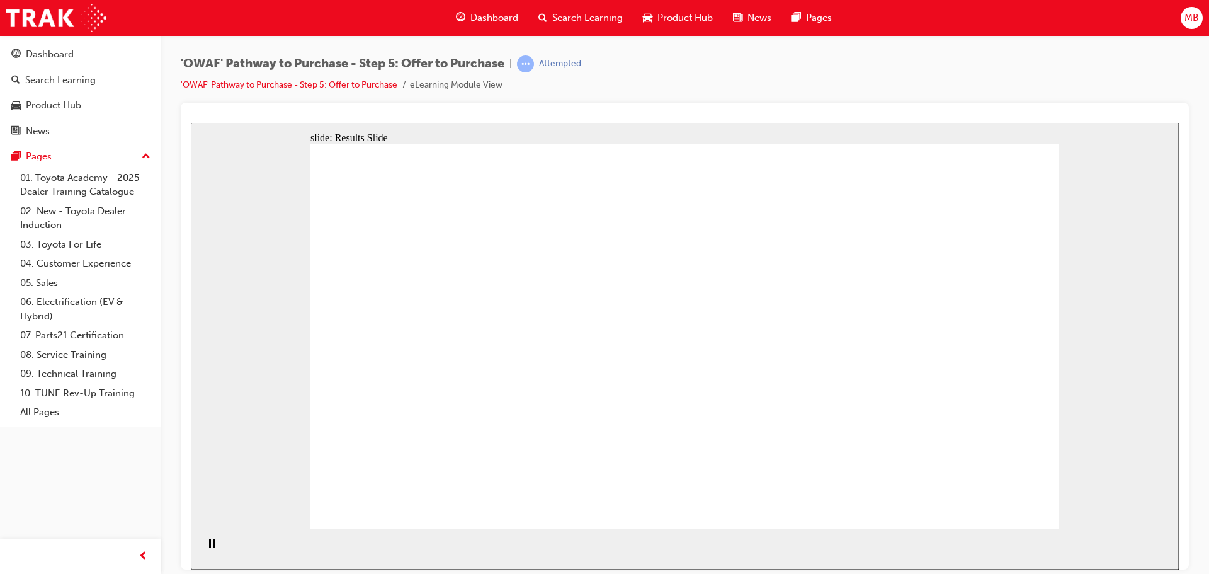
drag, startPoint x: 988, startPoint y: 529, endPoint x: 983, endPoint y: 511, distance: 18.8
click at [988, 529] on section "Playback Speed 2 1.75 1.5 1.25 Normal" at bounding box center [685, 548] width 988 height 41
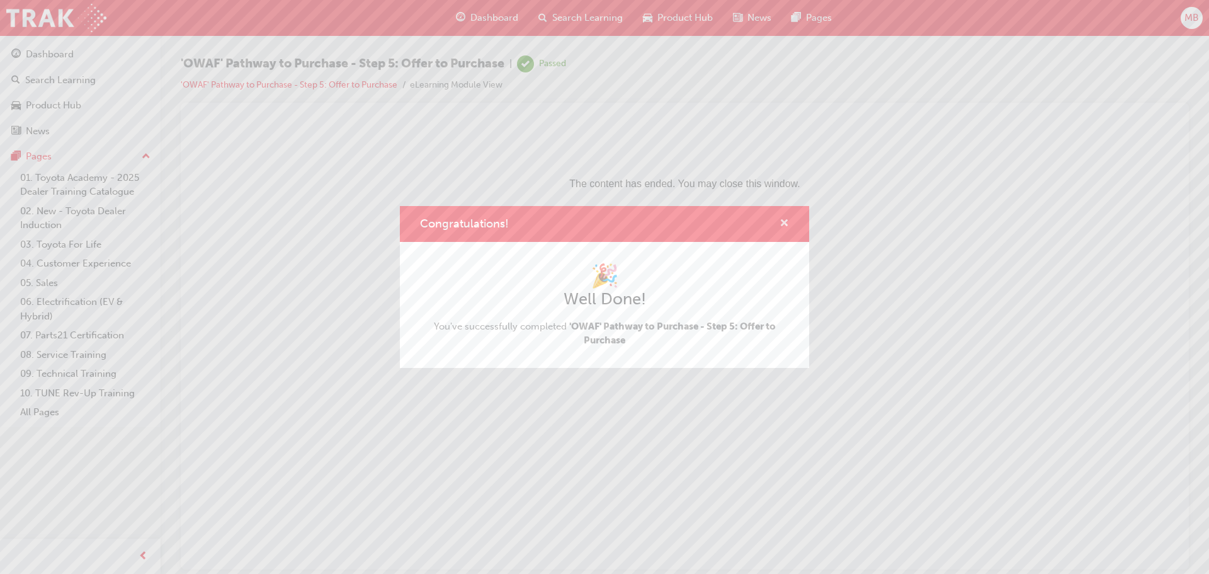
click at [783, 226] on span "cross-icon" at bounding box center [784, 224] width 9 height 11
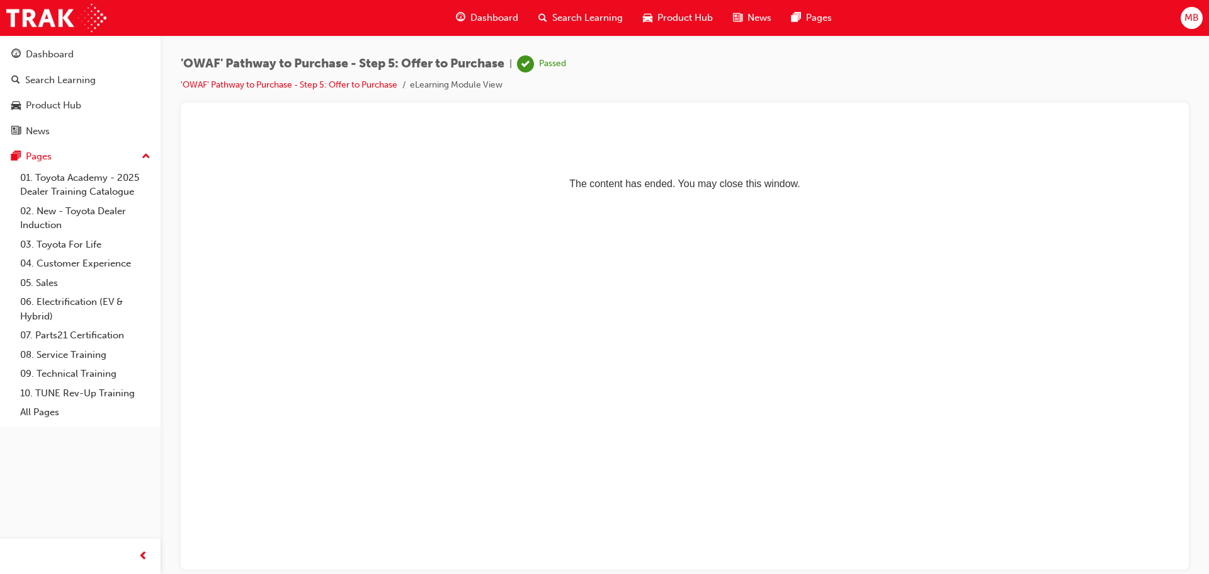
click at [295, 98] on div "'OWAF' Pathway to Purchase - Step 5: Offer to Purchase | Passed 'OWAF' Pathway …" at bounding box center [685, 78] width 1008 height 47
drag, startPoint x: 263, startPoint y: 76, endPoint x: 257, endPoint y: 84, distance: 9.4
click at [263, 77] on div "'OWAF' Pathway to Purchase - Step 5: Offer to Purchase | Passed 'OWAF' Pathway …" at bounding box center [373, 73] width 385 height 37
click at [256, 84] on link "'OWAF' Pathway to Purchase - Step 5: Offer to Purchase" at bounding box center [289, 84] width 217 height 11
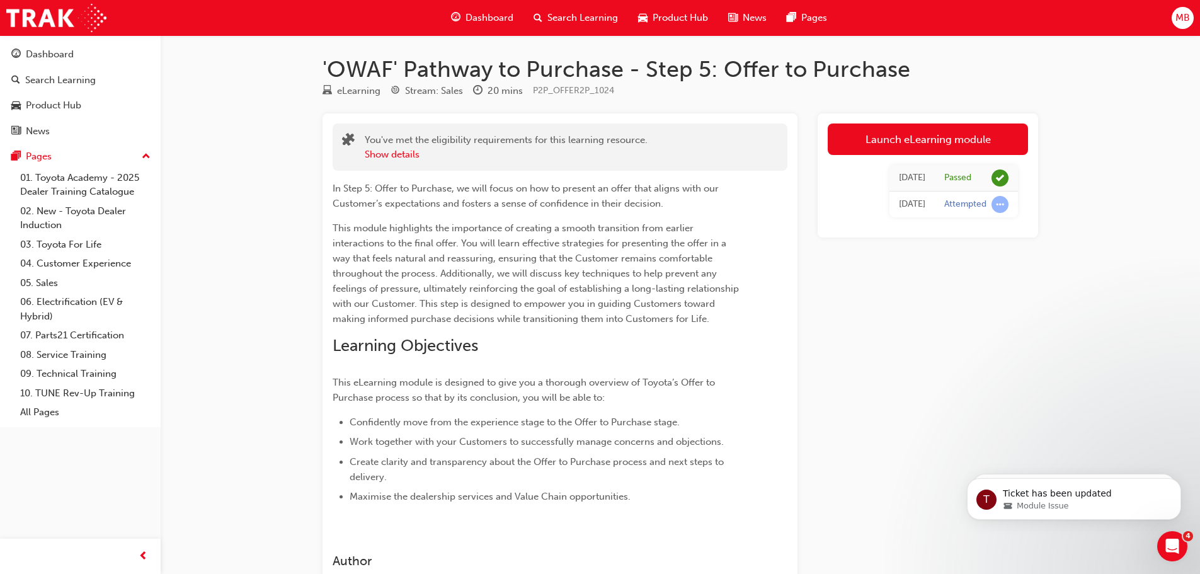
click at [71, 42] on div "Dashboard Search Learning Product Hub News Pages Pages 01. Toyota Academy - 202…" at bounding box center [80, 231] width 161 height 392
click at [62, 62] on link "Dashboard" at bounding box center [80, 54] width 151 height 23
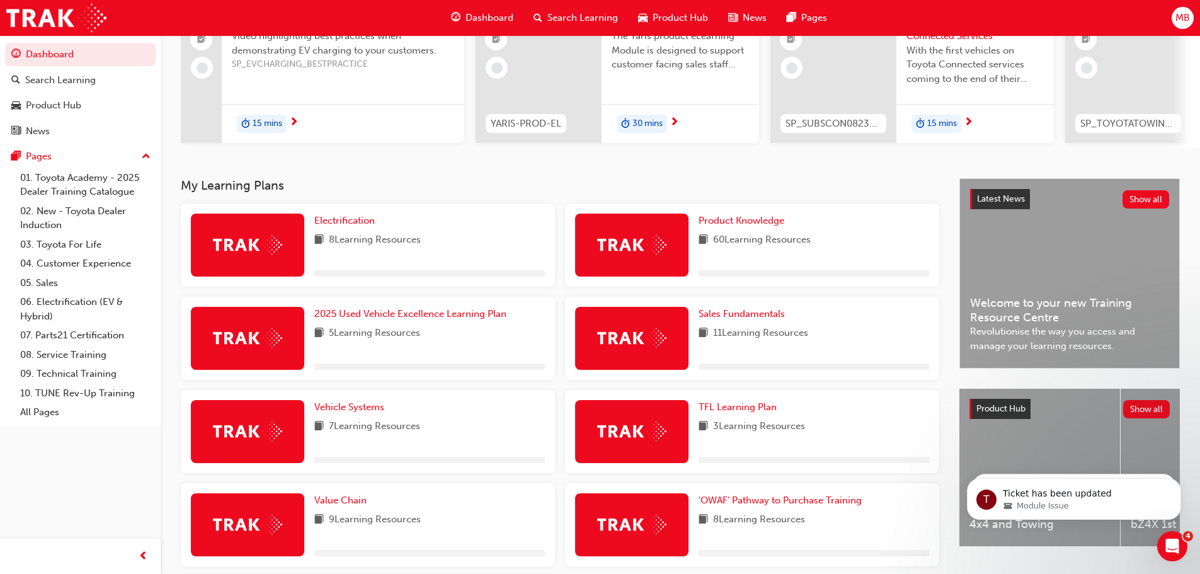
scroll to position [295, 0]
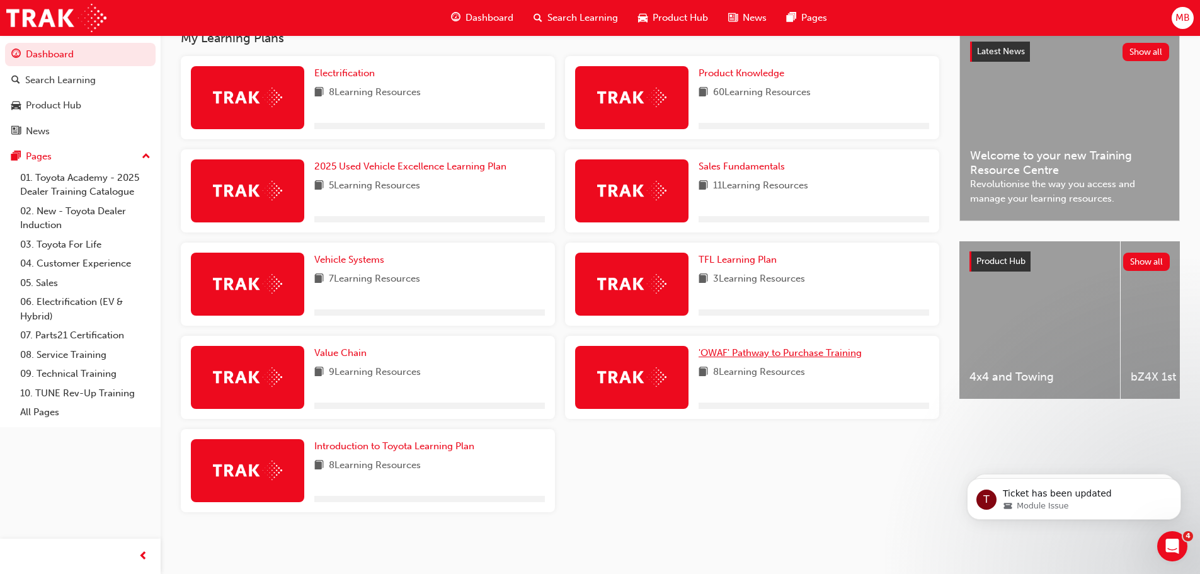
click at [750, 360] on link "'OWAF' Pathway to Purchase Training" at bounding box center [782, 353] width 168 height 14
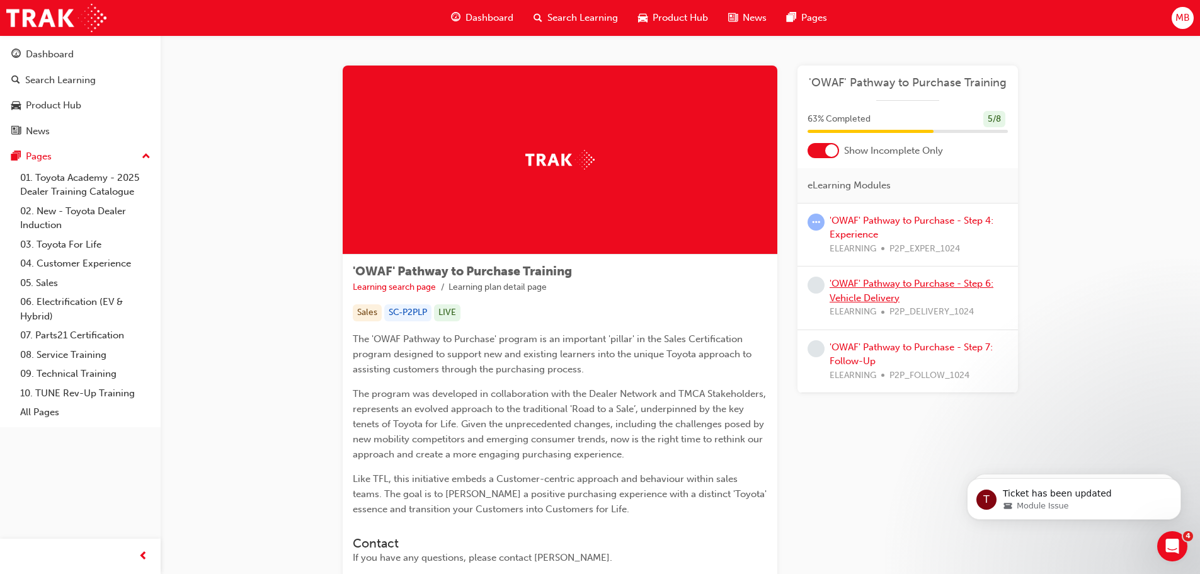
click at [892, 285] on link "'OWAF' Pathway to Purchase - Step 6: Vehicle Delivery" at bounding box center [911, 291] width 164 height 26
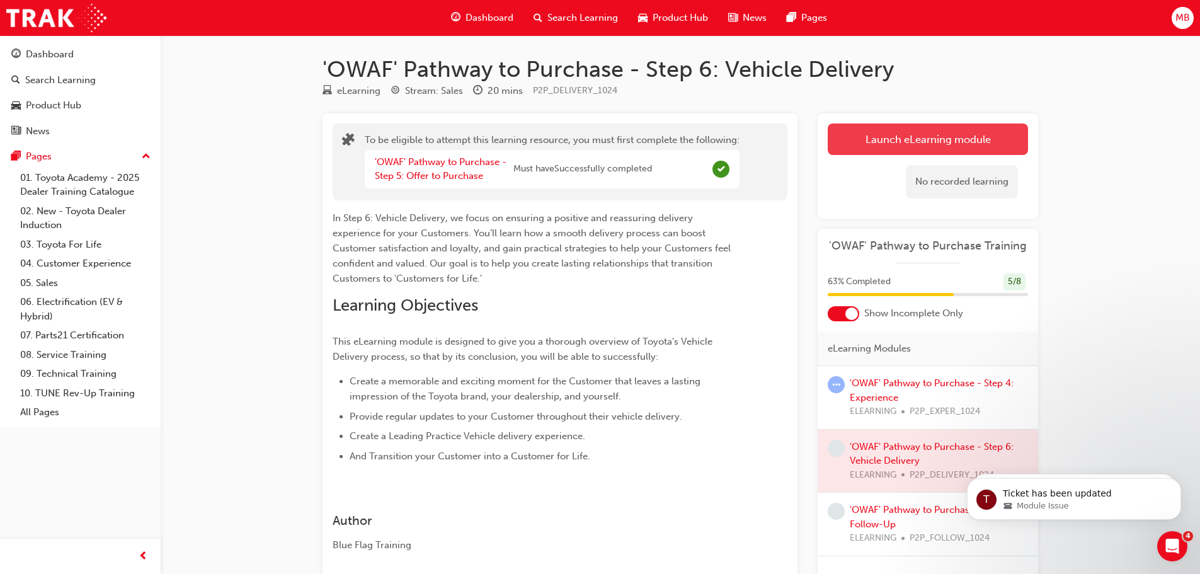
click at [876, 132] on button "Launch eLearning module" at bounding box center [928, 138] width 200 height 31
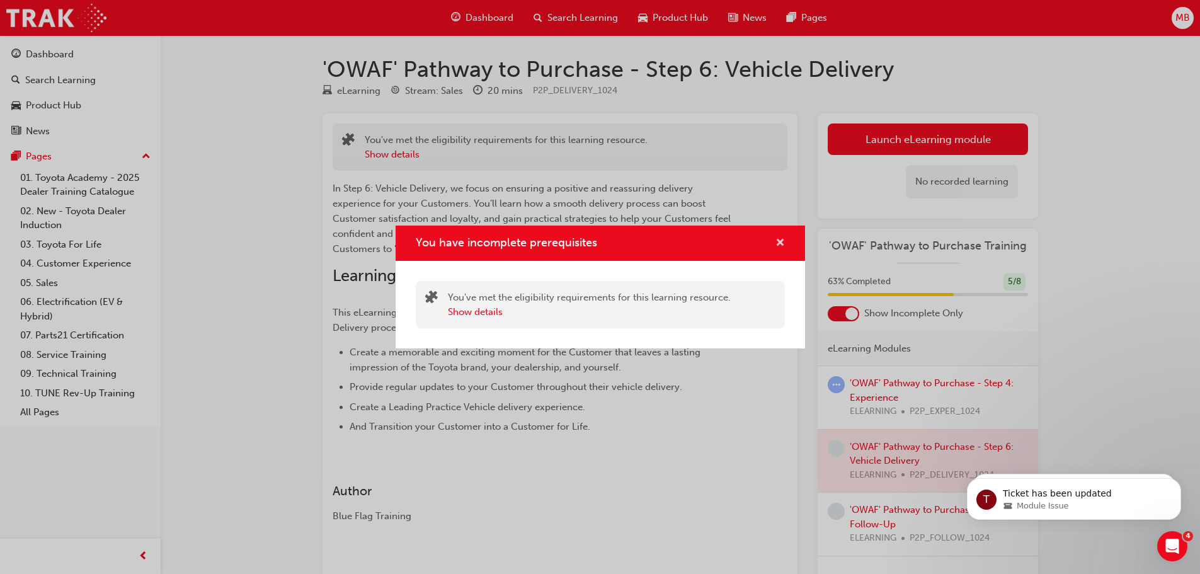
click at [775, 244] on button "You have incomplete prerequisites" at bounding box center [779, 244] width 9 height 16
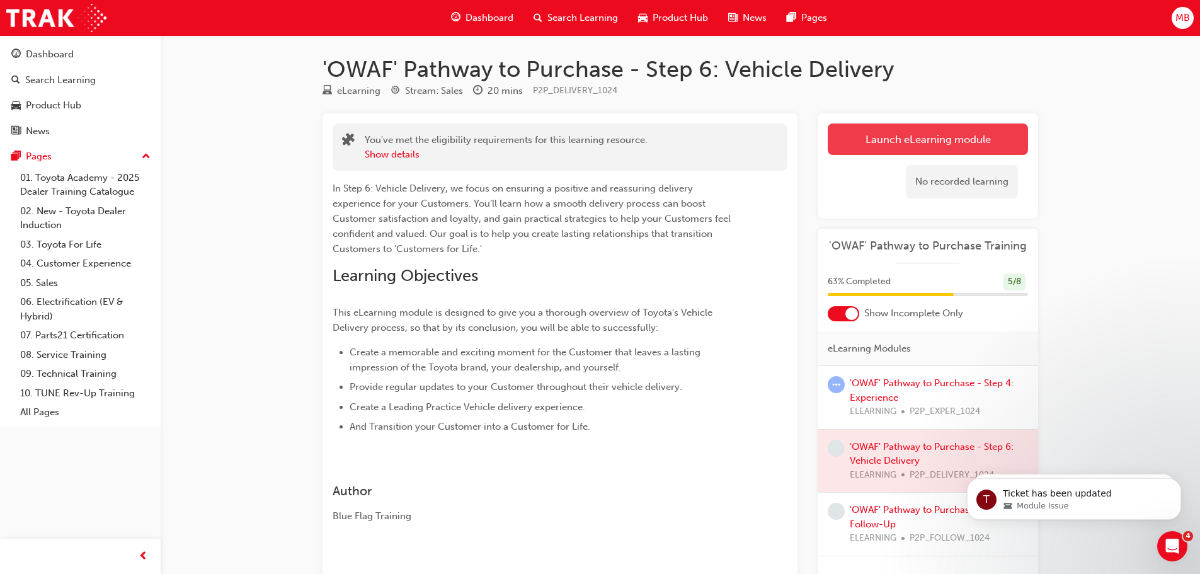
click at [878, 154] on button "Launch eLearning module" at bounding box center [928, 138] width 200 height 31
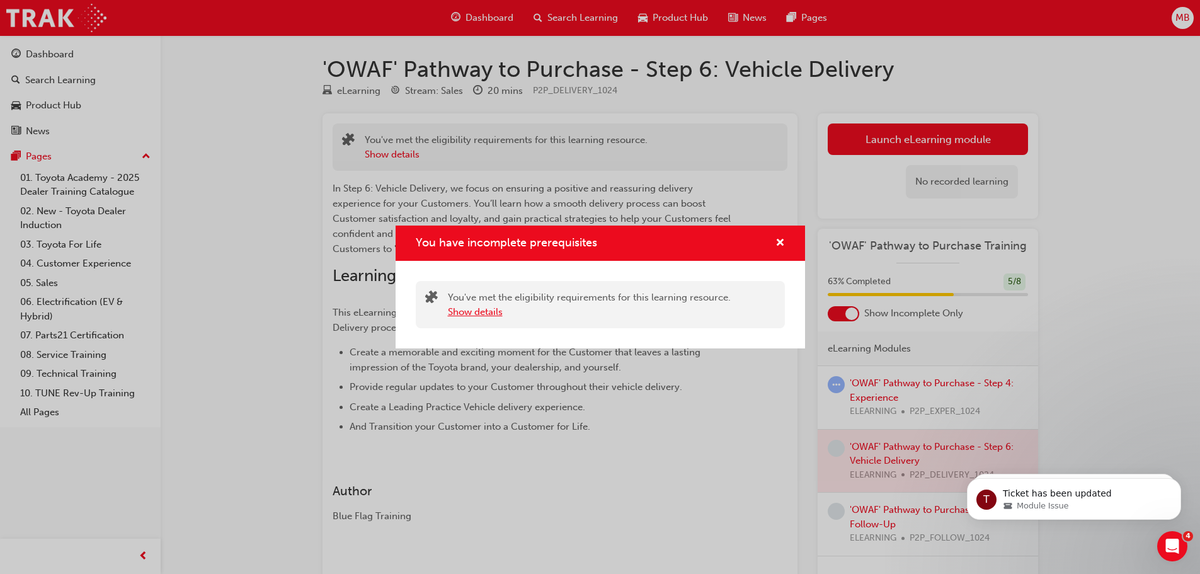
click at [458, 310] on button "Show details" at bounding box center [475, 312] width 55 height 14
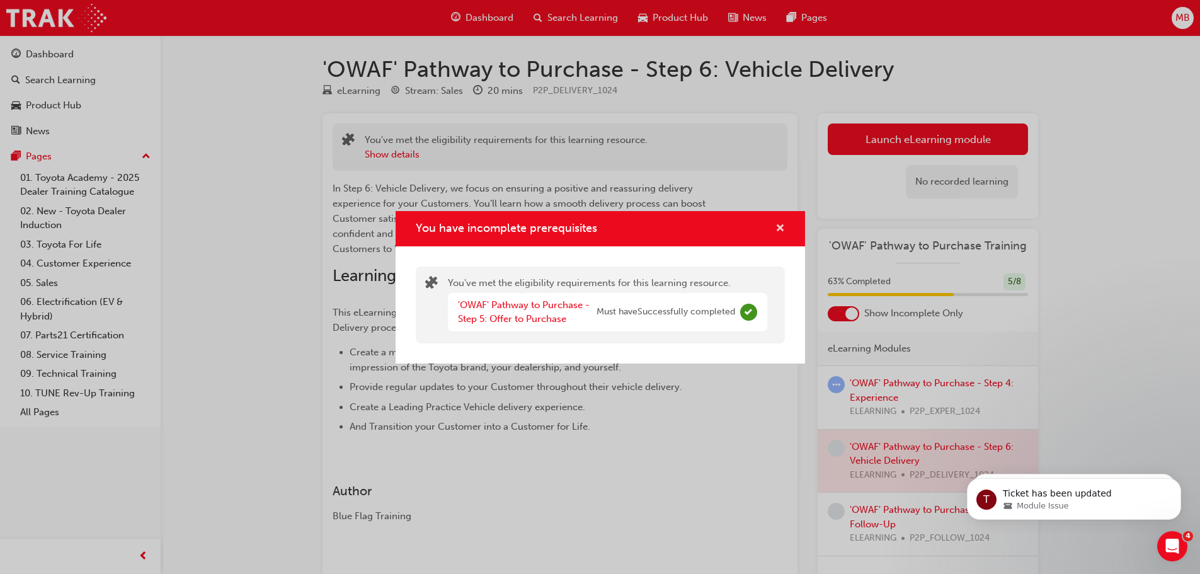
click at [777, 231] on span "cross-icon" at bounding box center [779, 229] width 9 height 11
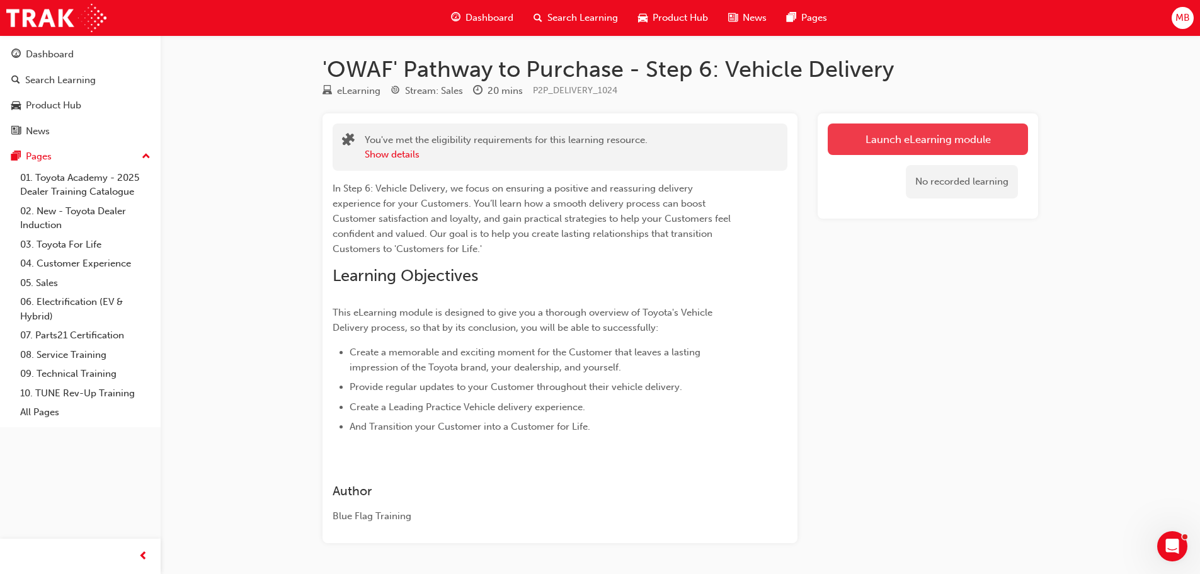
click at [911, 147] on link "Launch eLearning module" at bounding box center [928, 138] width 200 height 31
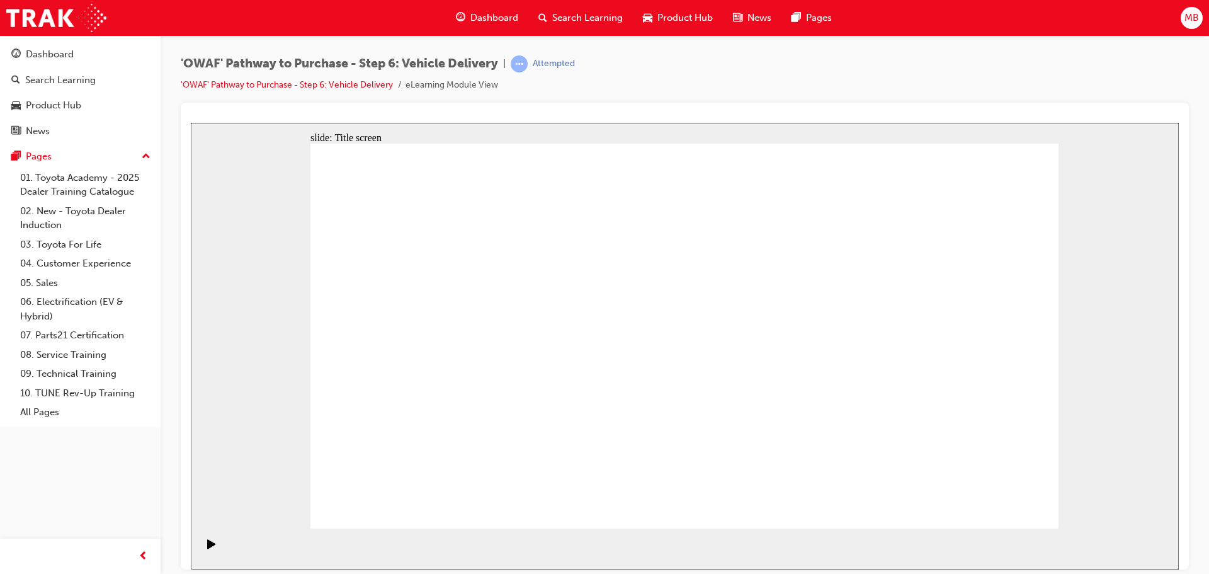
drag, startPoint x: 979, startPoint y: 515, endPoint x: 968, endPoint y: 497, distance: 21.0
